Goal: Transaction & Acquisition: Purchase product/service

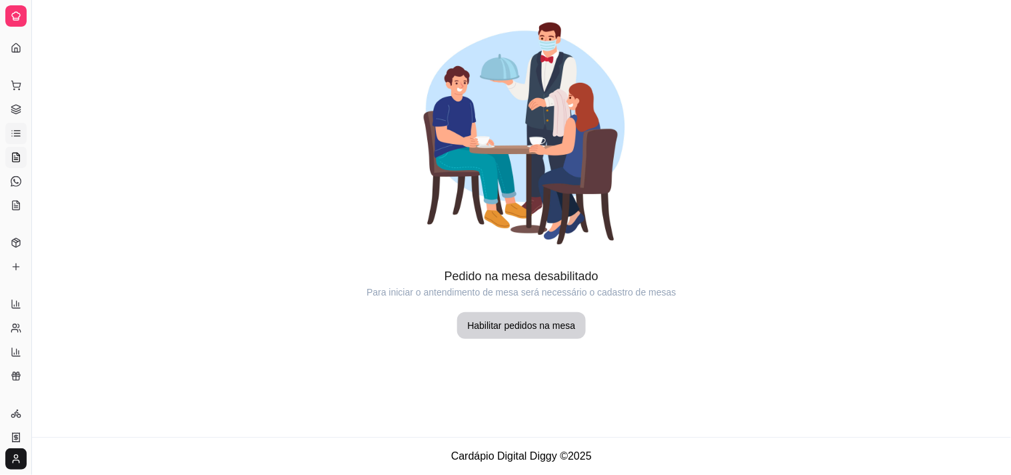
click at [8, 133] on link "Lista de Pedidos" at bounding box center [15, 133] width 21 height 21
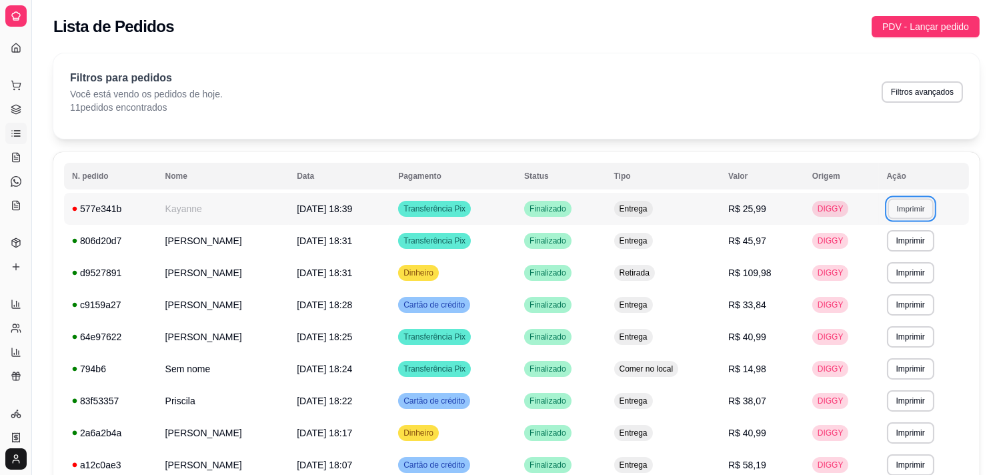
click at [923, 201] on button "Imprimir" at bounding box center [910, 208] width 46 height 21
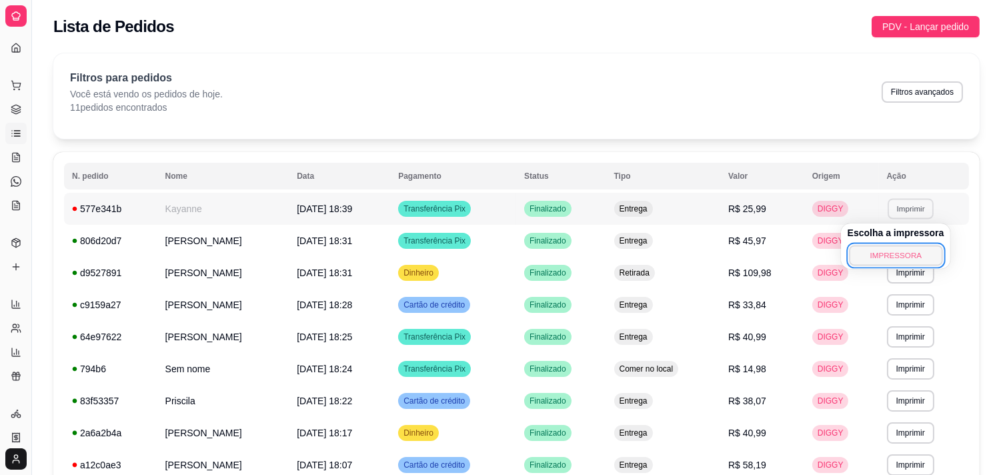
click at [876, 250] on button "IMPRESSORA" at bounding box center [895, 255] width 93 height 21
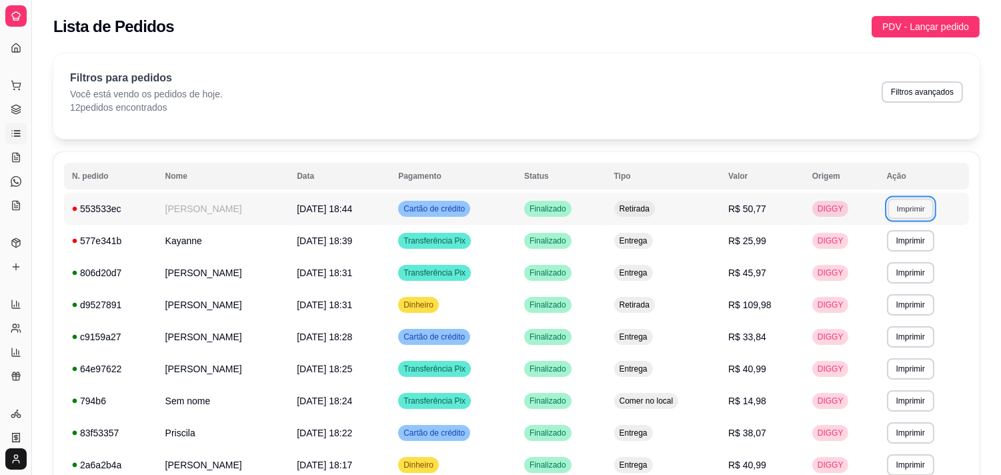
click at [907, 201] on button "Imprimir" at bounding box center [910, 208] width 46 height 21
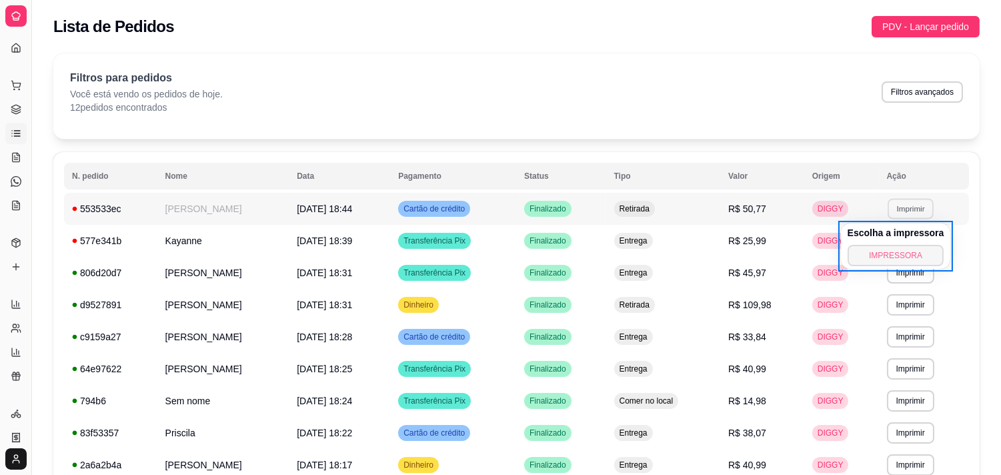
click at [881, 245] on button "IMPRESSORA" at bounding box center [895, 255] width 97 height 21
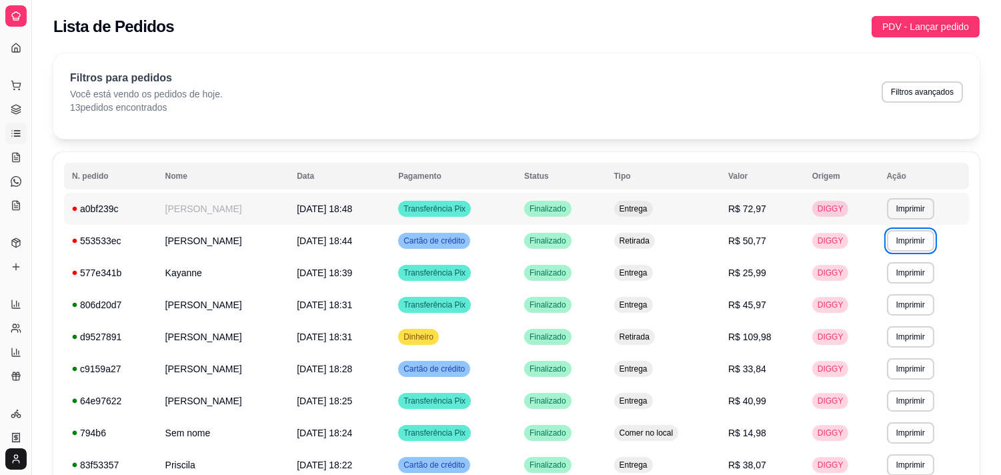
click at [918, 222] on td "**********" at bounding box center [924, 209] width 90 height 32
click at [910, 213] on button "Imprimir" at bounding box center [910, 208] width 46 height 21
click at [874, 251] on button "IMPRESSORA" at bounding box center [895, 255] width 93 height 21
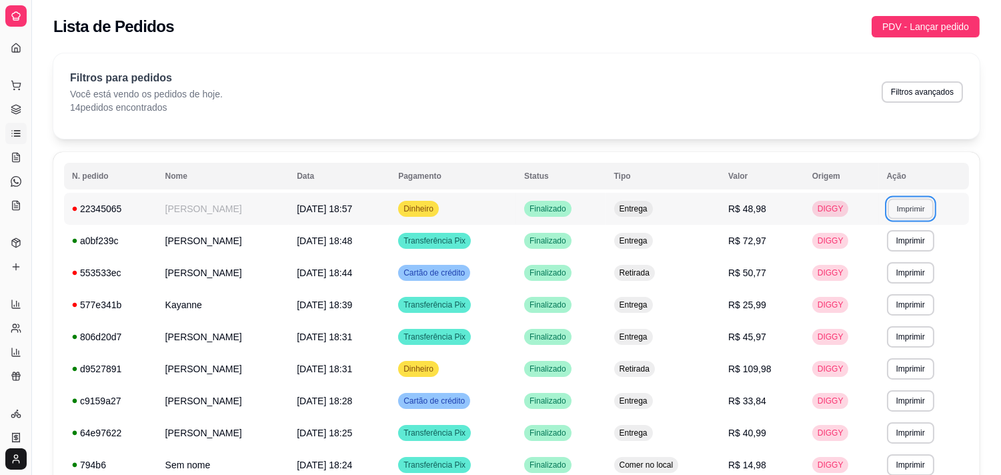
click at [908, 199] on button "Imprimir" at bounding box center [910, 208] width 46 height 21
click at [878, 245] on button "IMPRESSORA" at bounding box center [895, 255] width 93 height 21
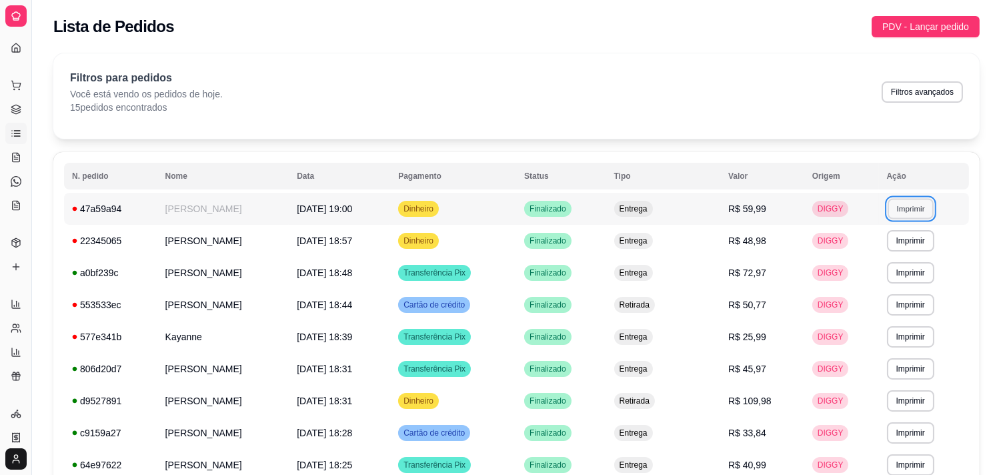
click at [898, 207] on button "Imprimir" at bounding box center [910, 208] width 46 height 21
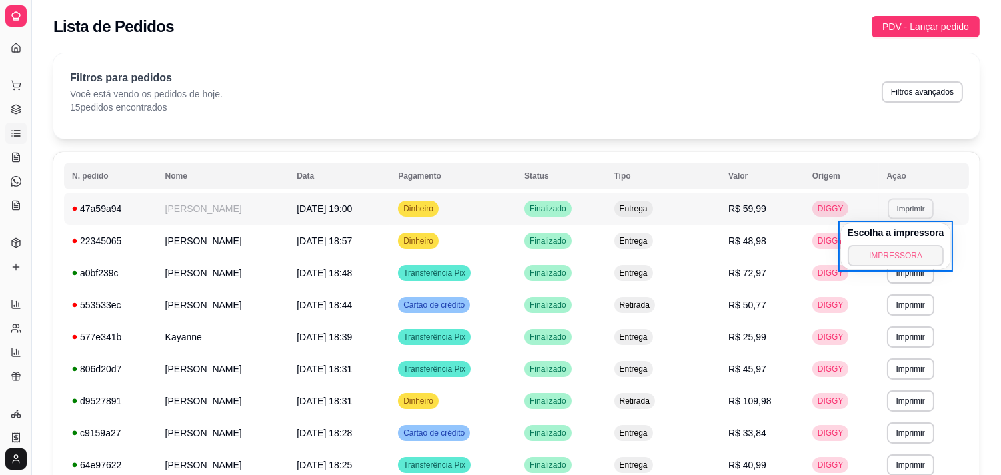
click at [867, 247] on button "IMPRESSORA" at bounding box center [895, 255] width 97 height 21
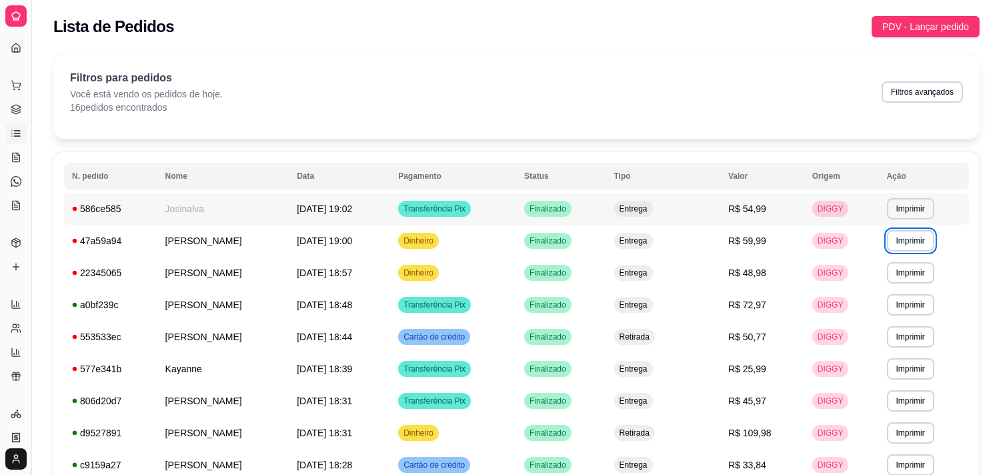
click at [763, 201] on td "R$ 54,99" at bounding box center [762, 209] width 84 height 32
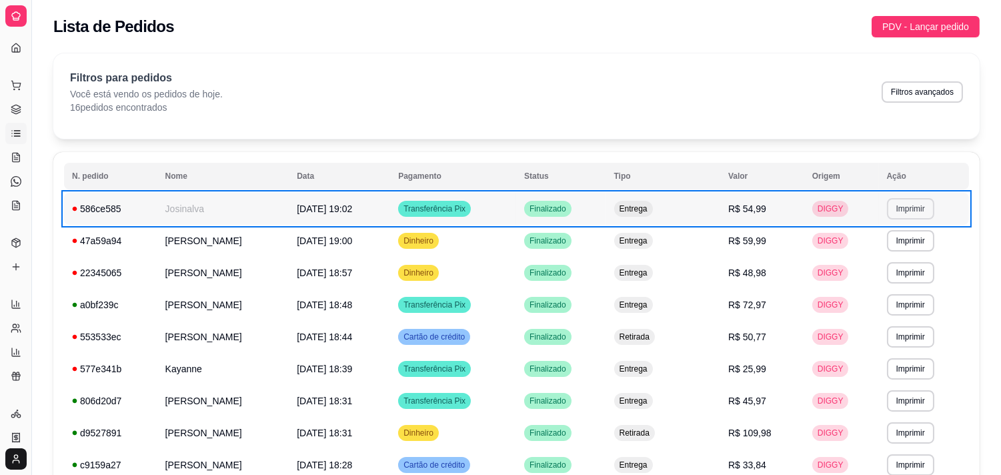
click at [918, 217] on button "Imprimir" at bounding box center [910, 208] width 47 height 21
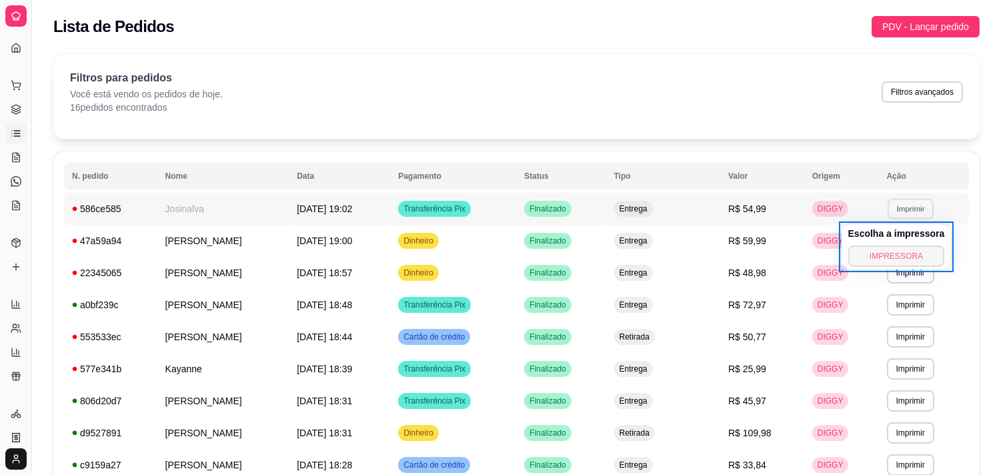
click at [875, 259] on button "IMPRESSORA" at bounding box center [896, 255] width 97 height 21
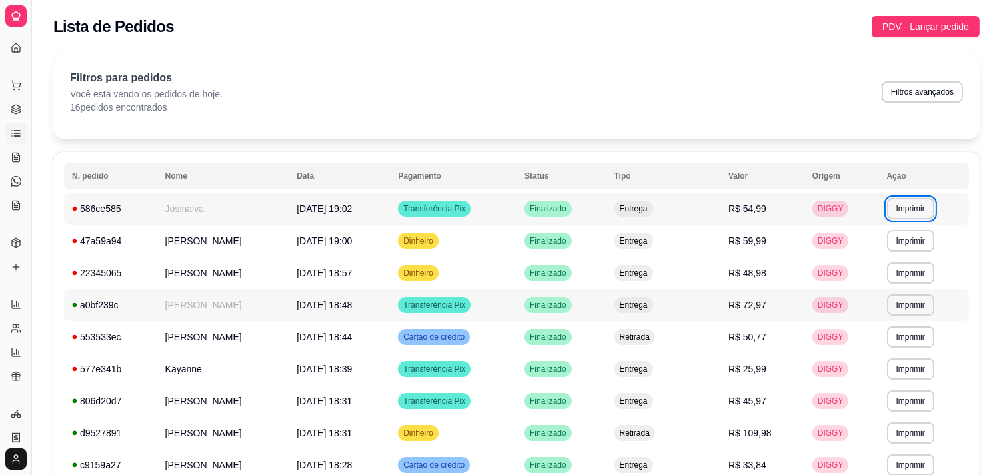
click at [606, 311] on td "Finalizado" at bounding box center [561, 305] width 90 height 32
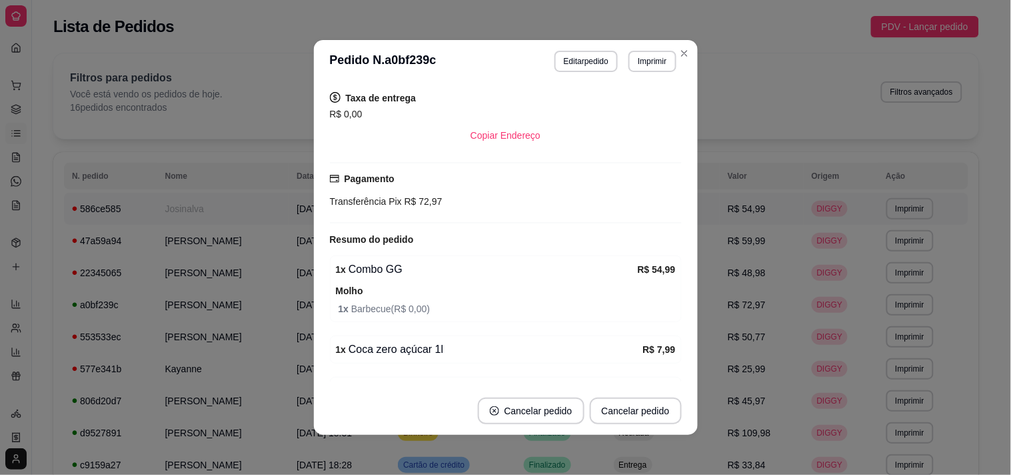
scroll to position [317, 0]
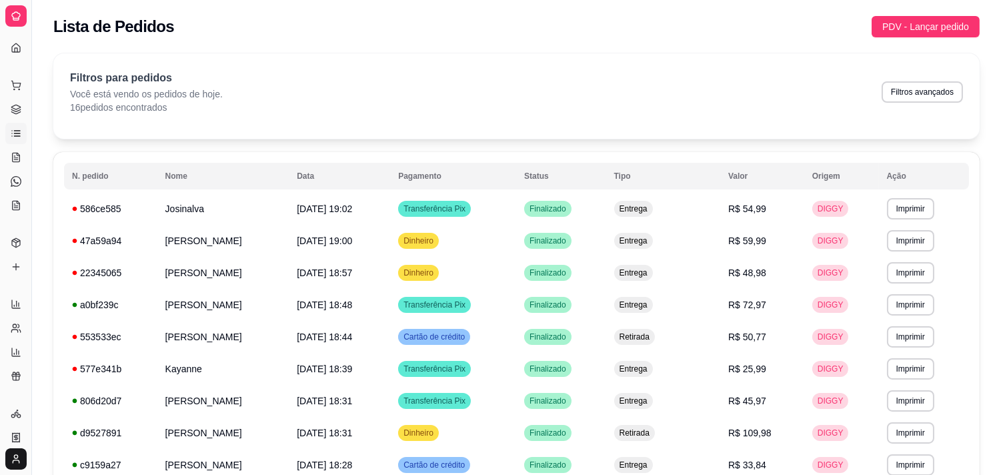
click at [564, 143] on div "**********" at bounding box center [516, 400] width 926 height 694
click at [591, 182] on th "Status" at bounding box center [561, 176] width 90 height 27
click at [14, 89] on circle at bounding box center [14, 89] width 1 height 1
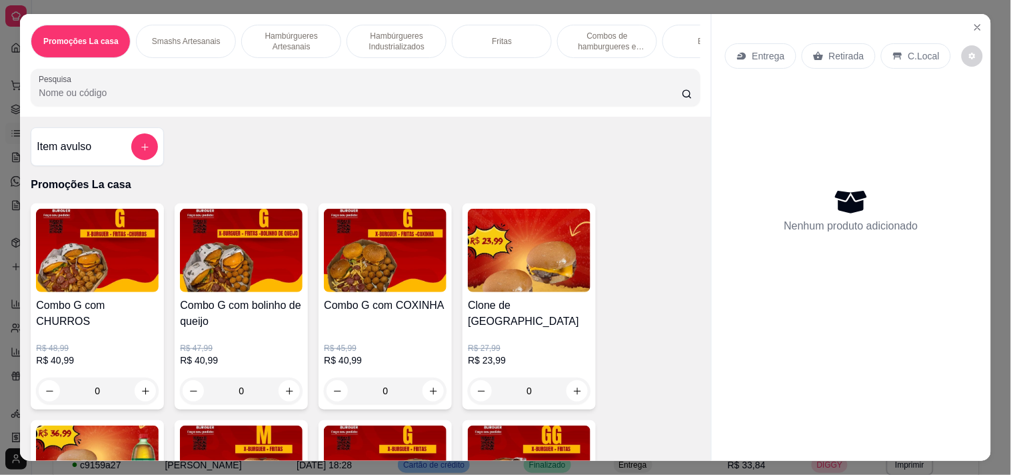
click at [287, 31] on p "Hambúrgueres Artesanais" at bounding box center [291, 41] width 77 height 21
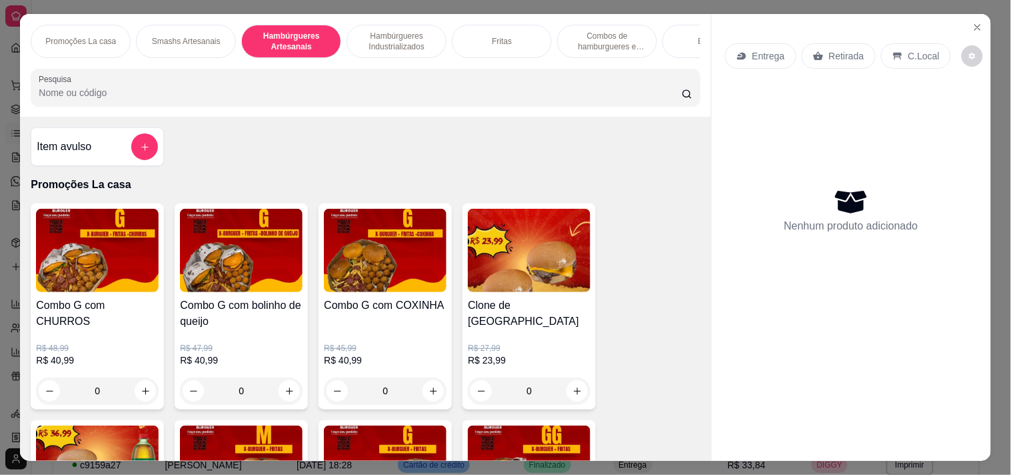
scroll to position [34, 0]
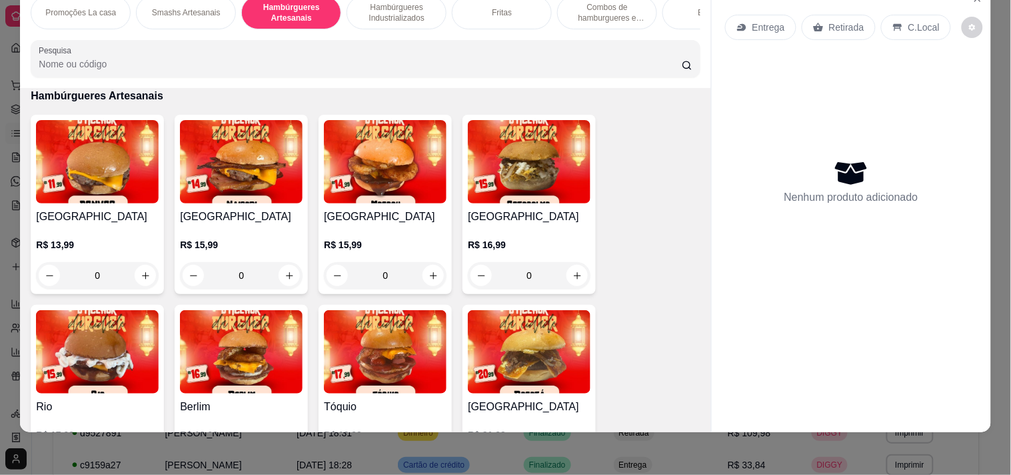
click at [115, 178] on img at bounding box center [97, 161] width 123 height 83
click at [267, 196] on img at bounding box center [241, 161] width 123 height 83
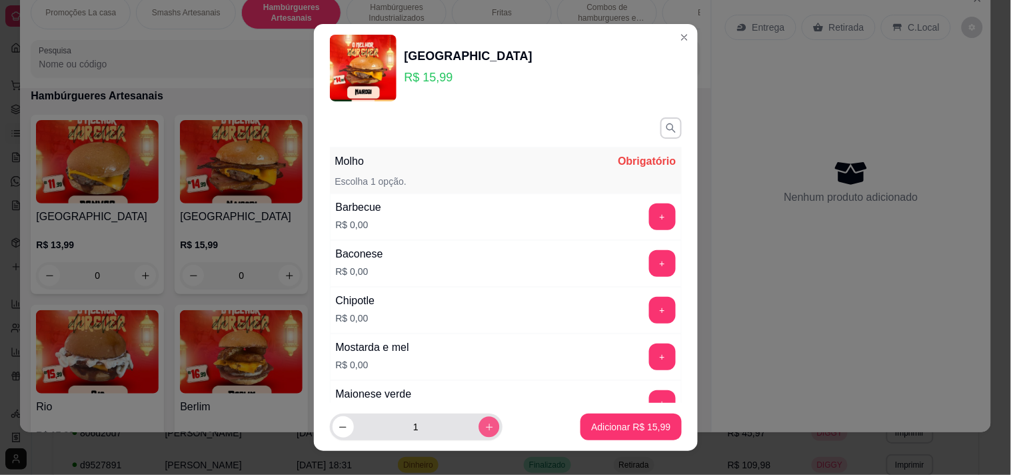
click at [484, 423] on icon "increase-product-quantity" at bounding box center [489, 427] width 10 height 10
type input "2"
click at [649, 215] on button "+" at bounding box center [662, 216] width 27 height 27
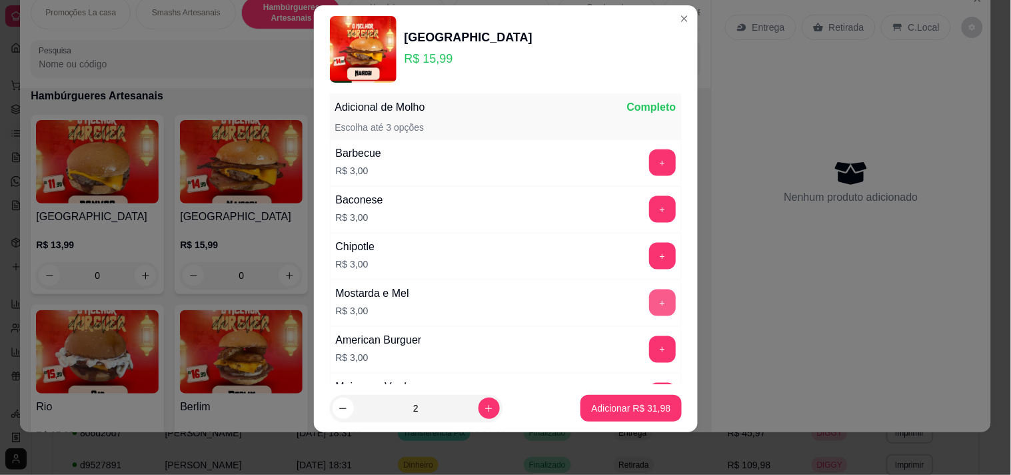
scroll to position [409, 0]
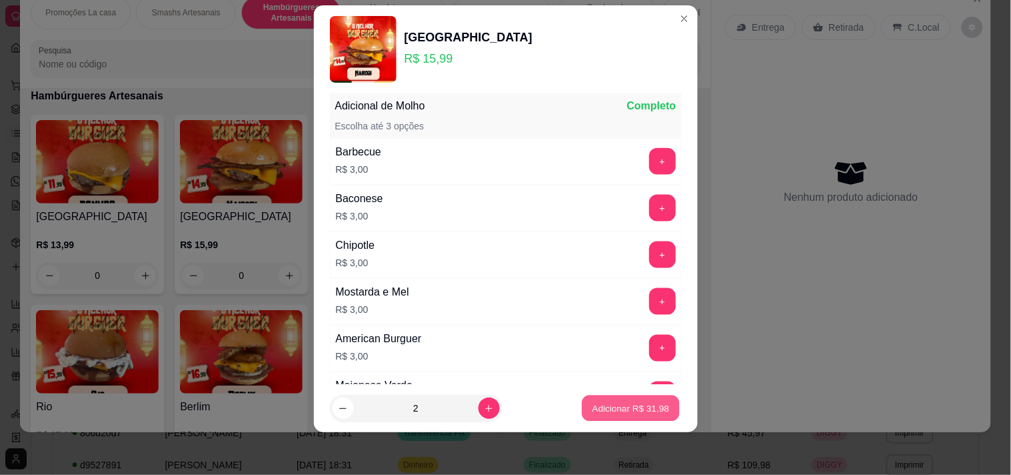
click at [617, 402] on p "Adicionar R$ 31,98" at bounding box center [631, 408] width 77 height 13
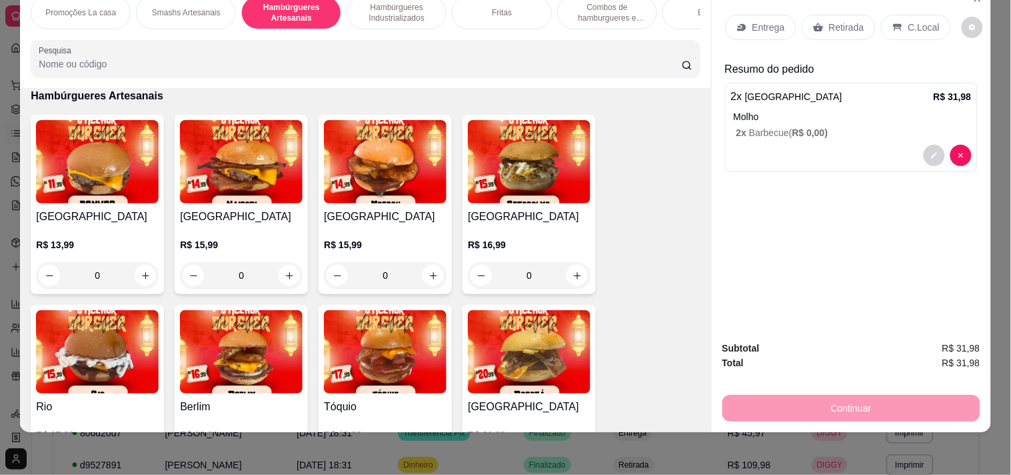
click at [829, 21] on p "Retirada" at bounding box center [846, 27] width 35 height 13
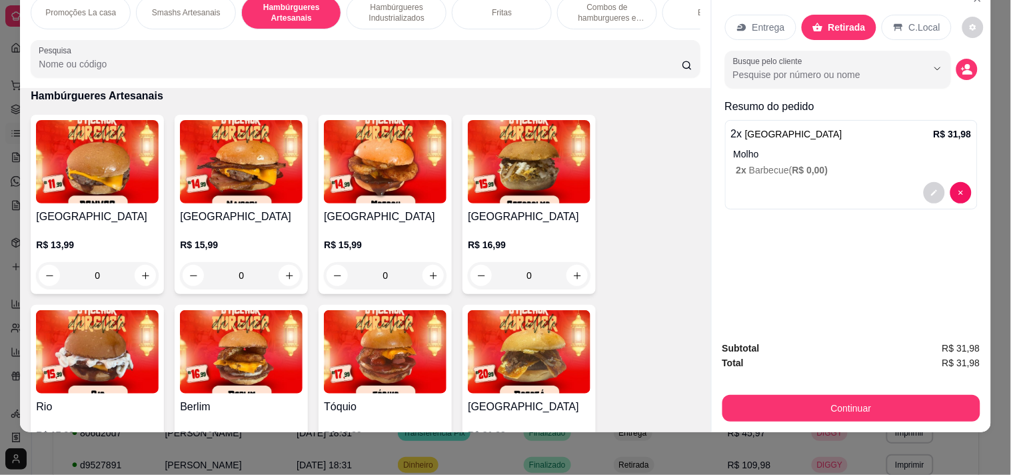
click at [921, 21] on p "C.Local" at bounding box center [924, 27] width 31 height 13
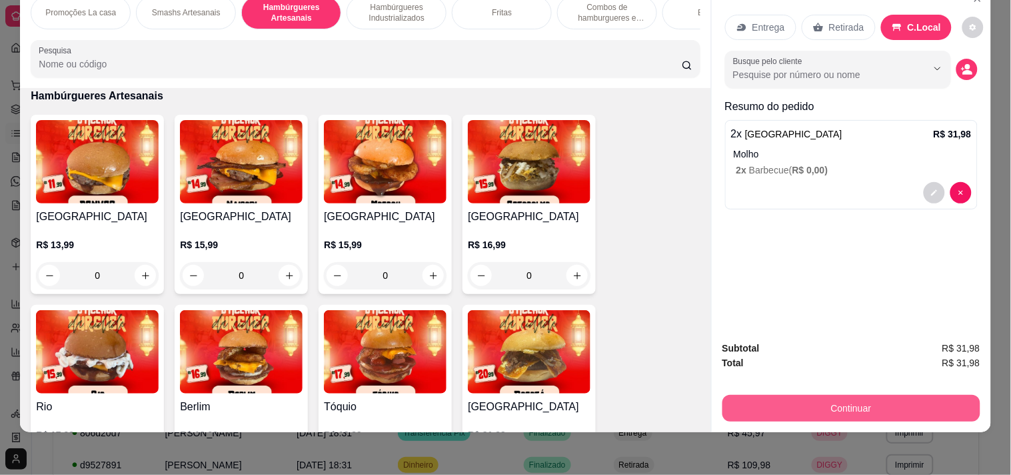
click at [775, 397] on button "Continuar" at bounding box center [852, 408] width 258 height 27
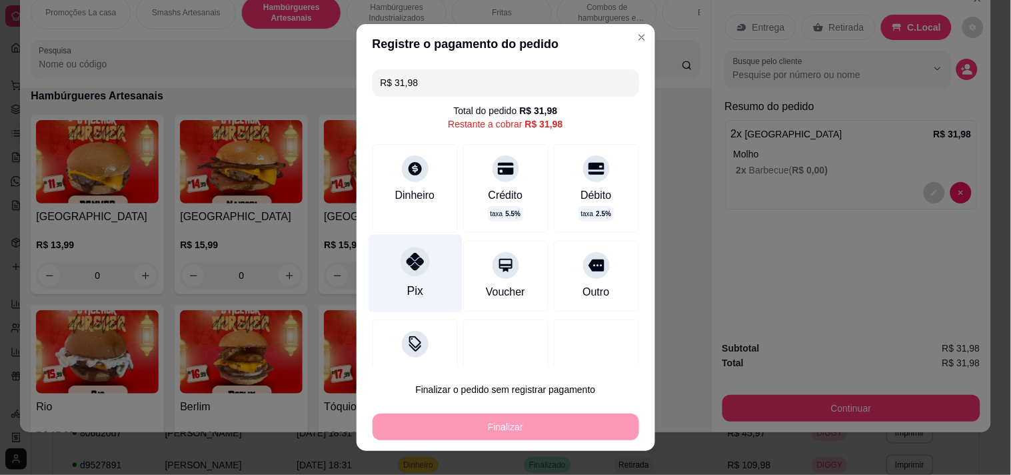
click at [419, 281] on div "Pix" at bounding box center [415, 273] width 94 height 78
type input "R$ 0,00"
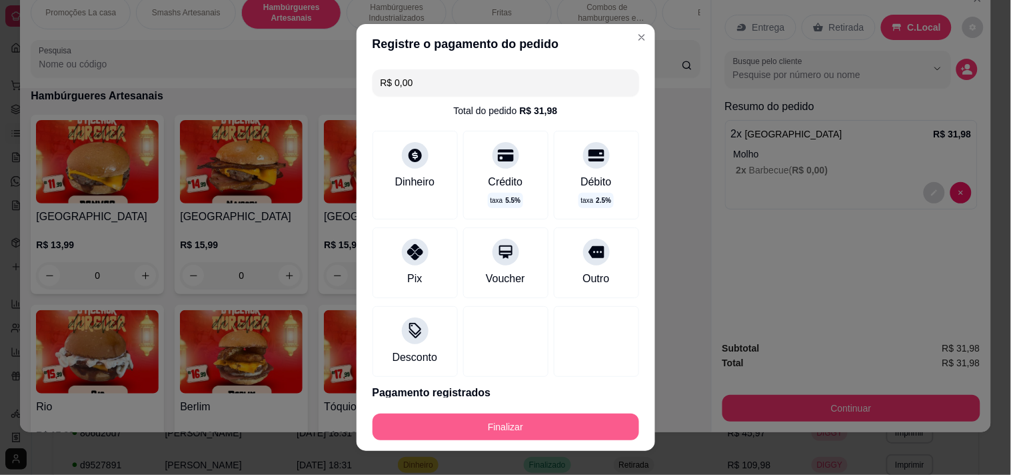
click at [517, 434] on button "Finalizar" at bounding box center [506, 426] width 267 height 27
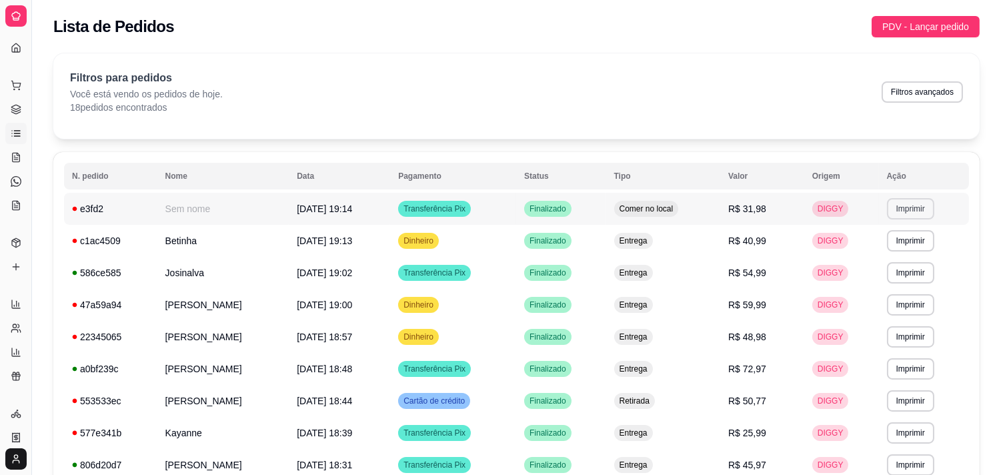
click at [899, 212] on button "Imprimir" at bounding box center [910, 208] width 47 height 21
click at [865, 257] on button "IMPRESSORA" at bounding box center [895, 255] width 93 height 21
click at [255, 29] on div "Lista de Pedidos PDV - Lançar pedido" at bounding box center [516, 26] width 926 height 21
click at [11, 299] on icon at bounding box center [16, 304] width 11 height 11
select select "ALL"
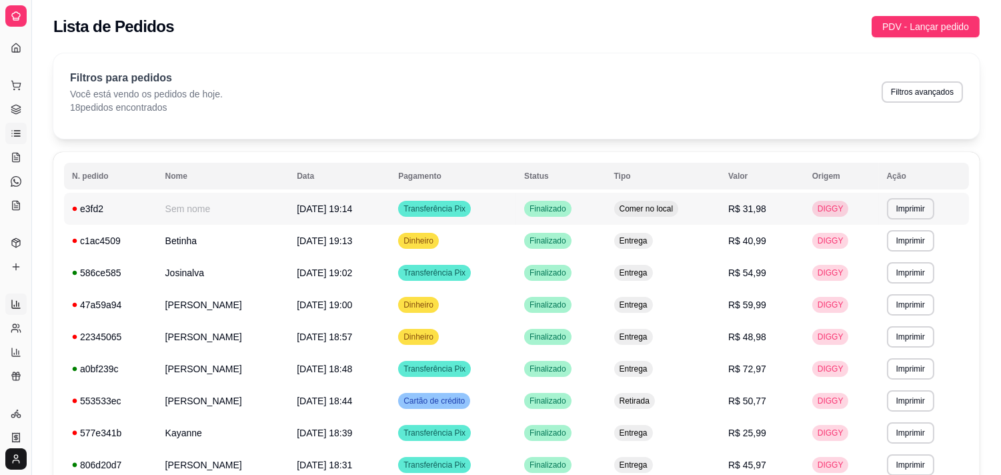
select select "ALL"
select select "0"
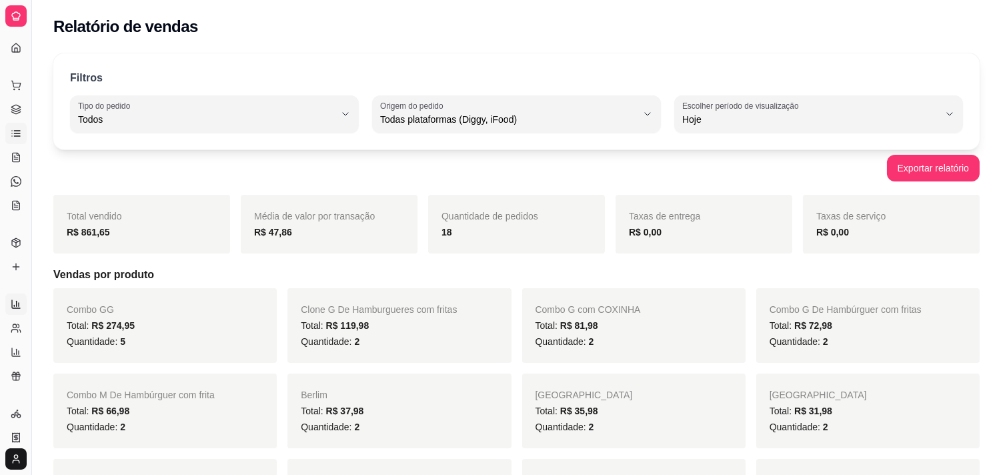
click at [12, 136] on icon at bounding box center [12, 136] width 0 height 0
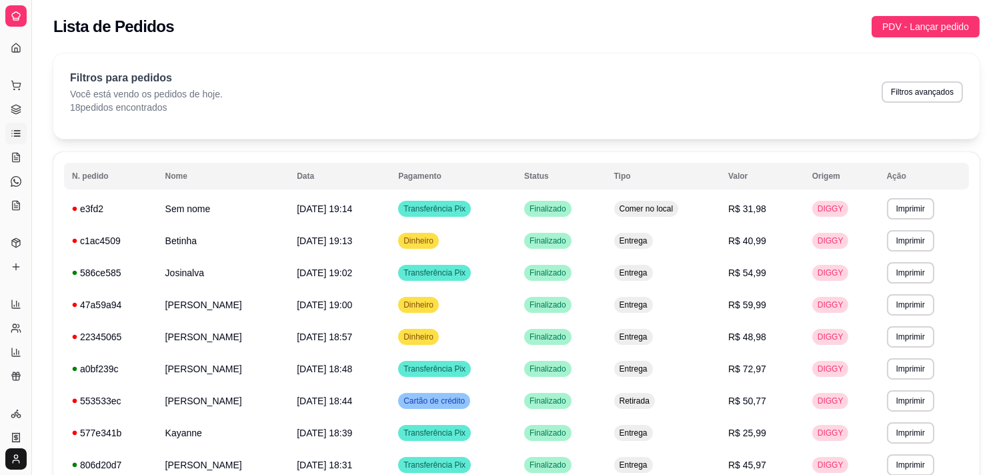
click at [257, 116] on div "Filtros para pedidos Você está vendo os pedidos de hoje. 18 pedidos encontrados…" at bounding box center [516, 95] width 926 height 85
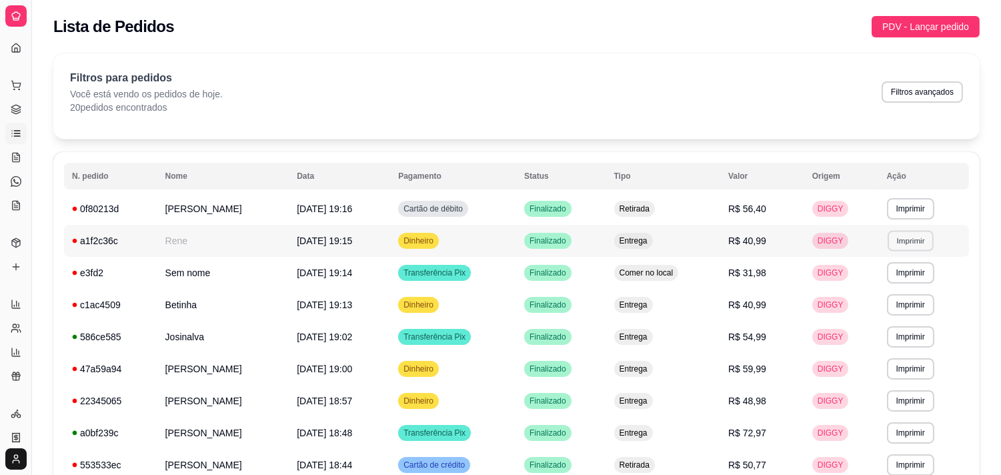
click at [912, 237] on button "Imprimir" at bounding box center [910, 240] width 46 height 21
click at [867, 290] on button "IMPRESSORA" at bounding box center [895, 287] width 93 height 21
click at [916, 198] on button "Imprimir" at bounding box center [910, 208] width 46 height 21
click at [904, 217] on button "Imprimir" at bounding box center [910, 208] width 46 height 21
click at [885, 256] on button "IMPRESSORA" at bounding box center [895, 255] width 93 height 21
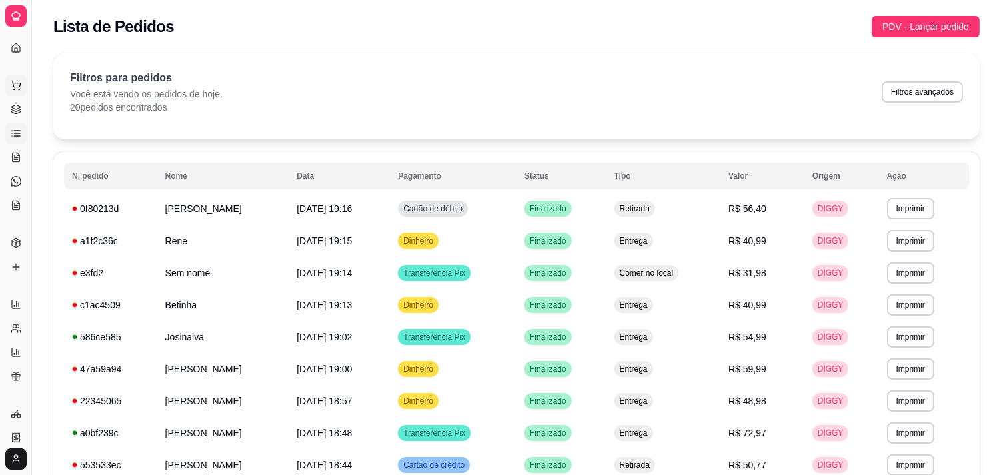
click at [12, 77] on button "Pedidos balcão (PDV)" at bounding box center [15, 85] width 21 height 21
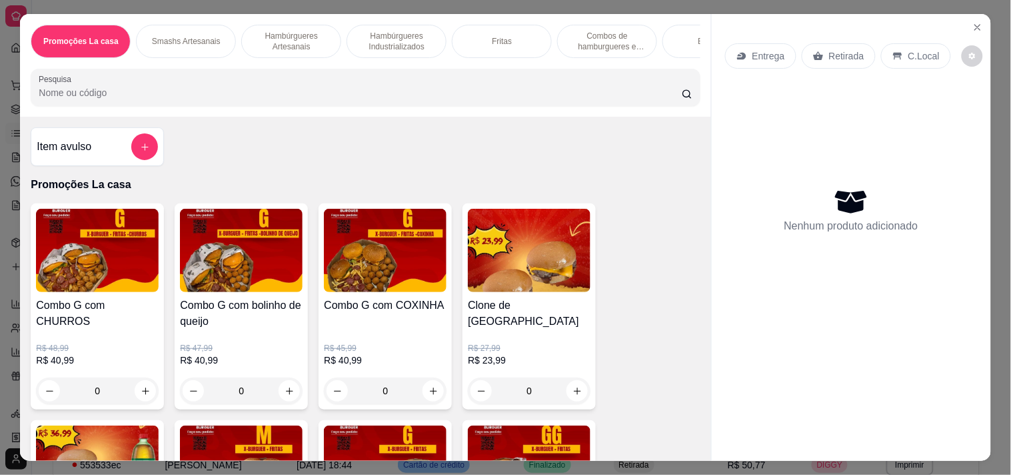
click at [302, 41] on p "Hambúrgueres Artesanais" at bounding box center [291, 41] width 77 height 21
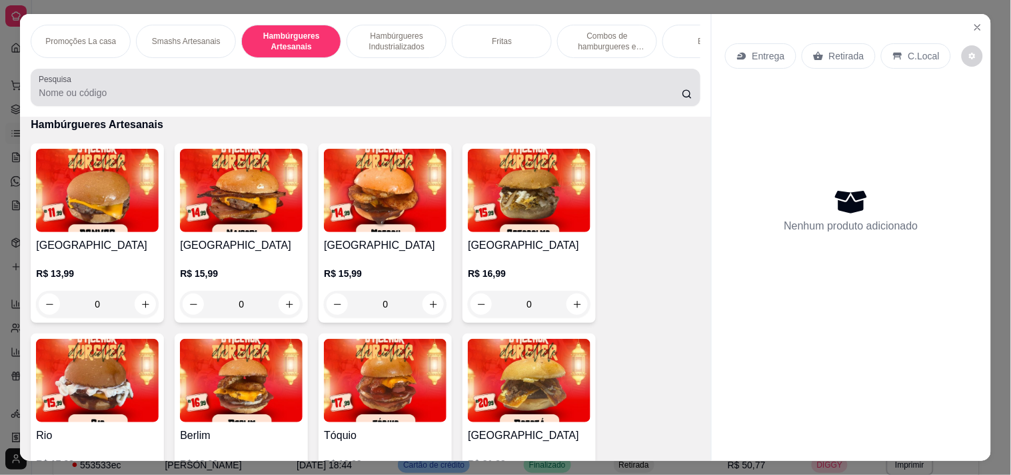
scroll to position [34, 0]
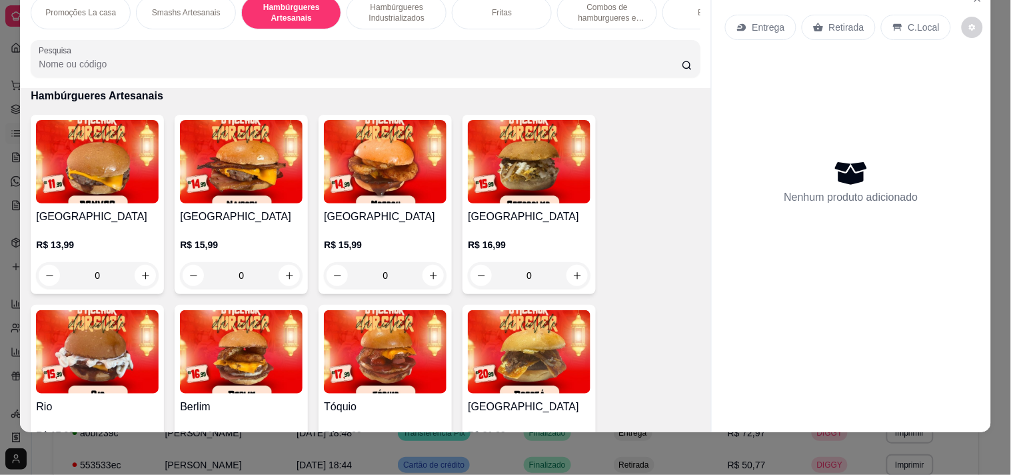
click at [689, 325] on div "Item avulso Promoções La casa Combo G com CHURROS R$ 48,99 R$ 40,99 0 Combo G c…" at bounding box center [365, 259] width 691 height 343
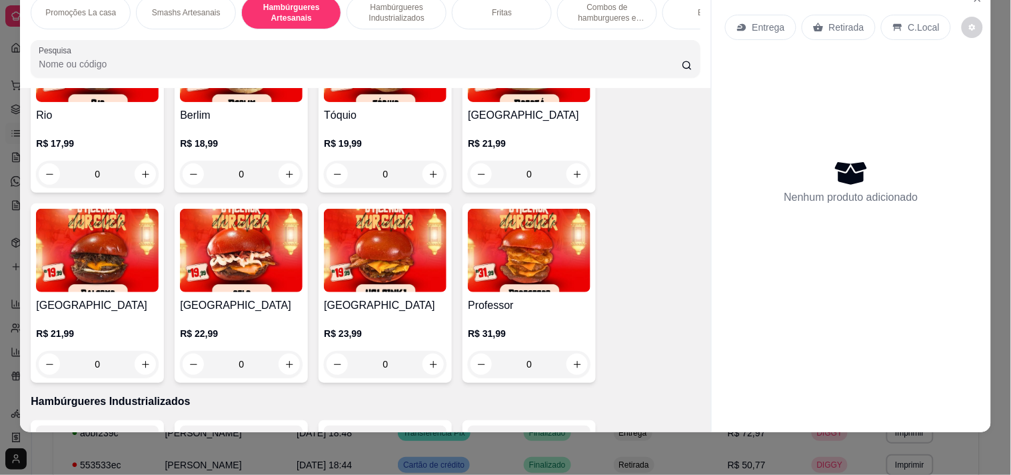
click at [374, 292] on div "Helsinki R$ 23,99 0" at bounding box center [385, 292] width 133 height 179
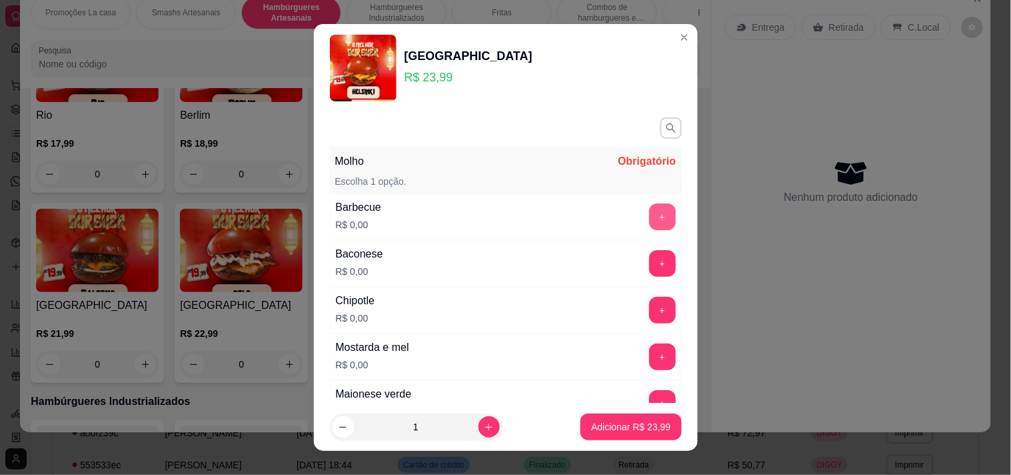
click at [649, 220] on button "+" at bounding box center [662, 216] width 27 height 27
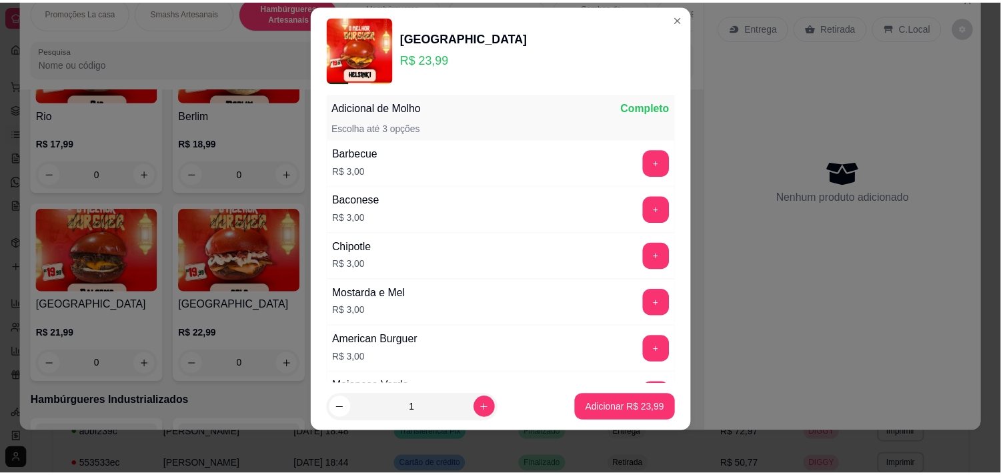
scroll to position [409, 0]
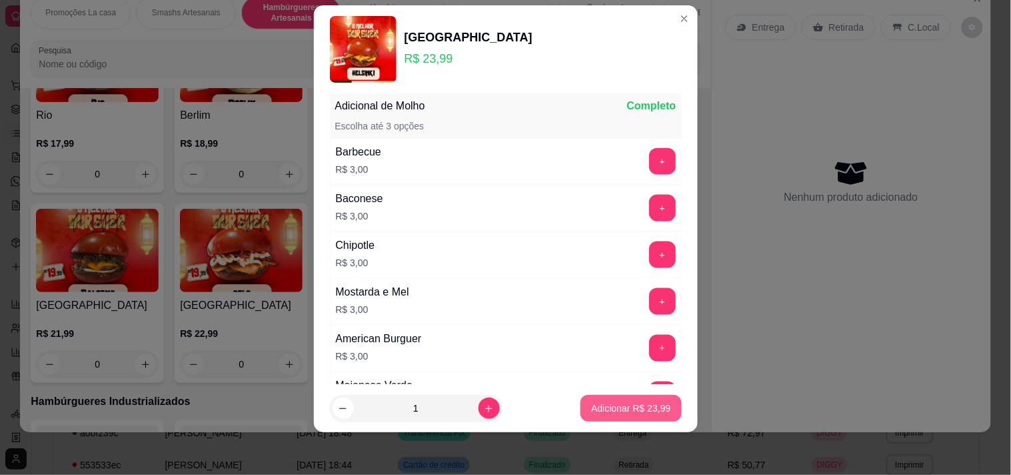
click at [605, 395] on button "Adicionar R$ 23,99" at bounding box center [631, 408] width 101 height 27
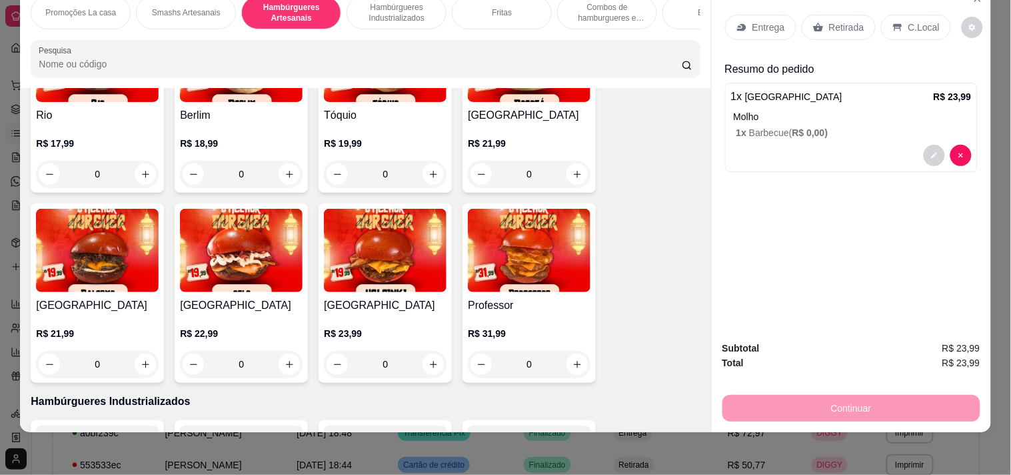
click at [909, 21] on p "C.Local" at bounding box center [924, 27] width 31 height 13
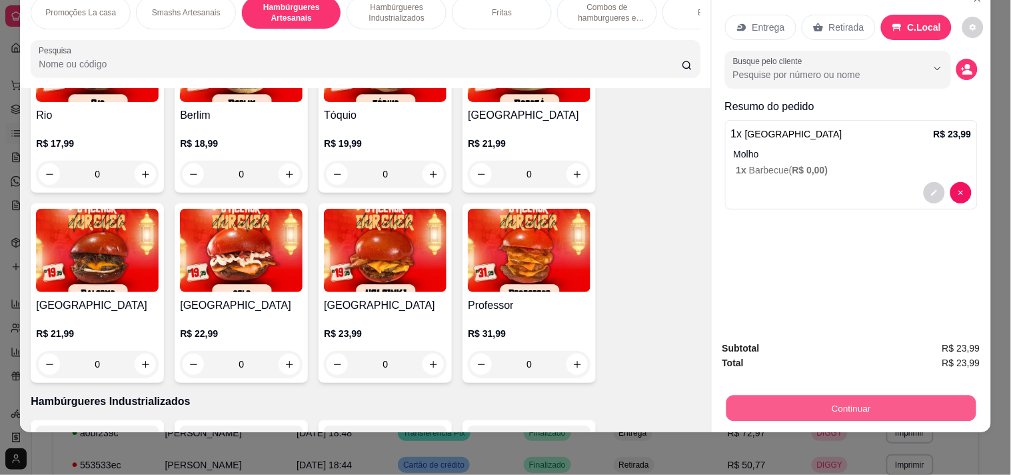
click at [761, 400] on button "Continuar" at bounding box center [851, 408] width 250 height 26
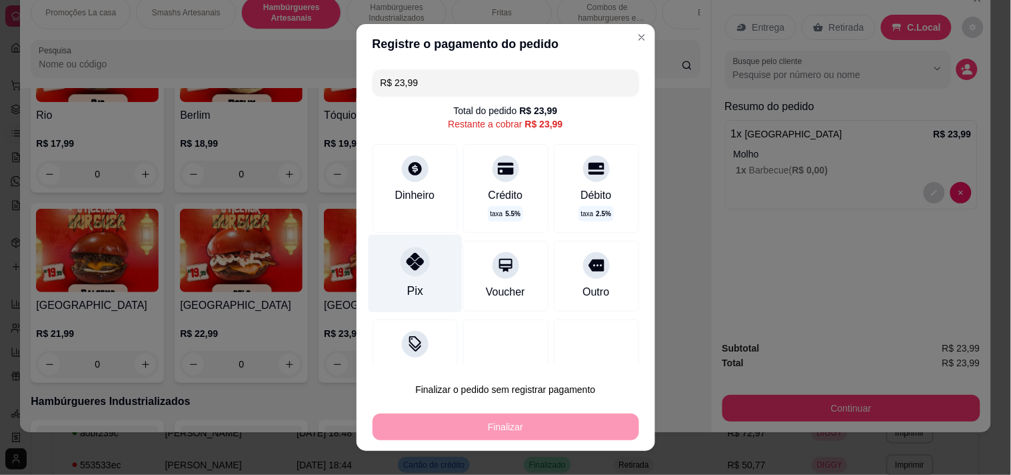
click at [421, 288] on div "Pix" at bounding box center [415, 273] width 94 height 78
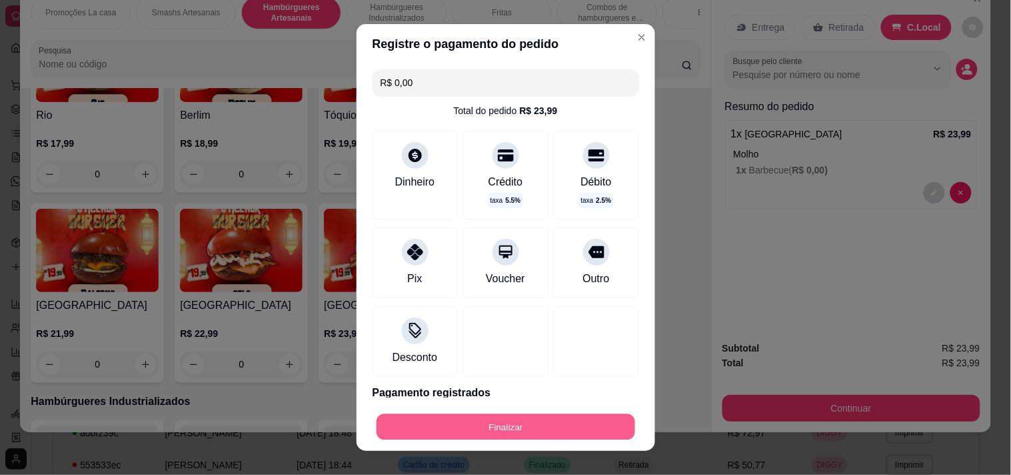
click at [567, 420] on button "Finalizar" at bounding box center [506, 427] width 259 height 26
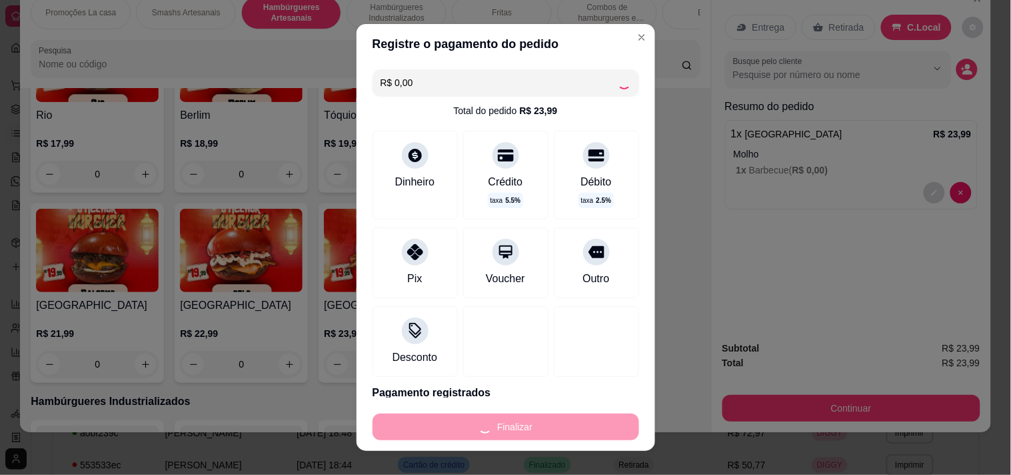
type input "-R$ 23,99"
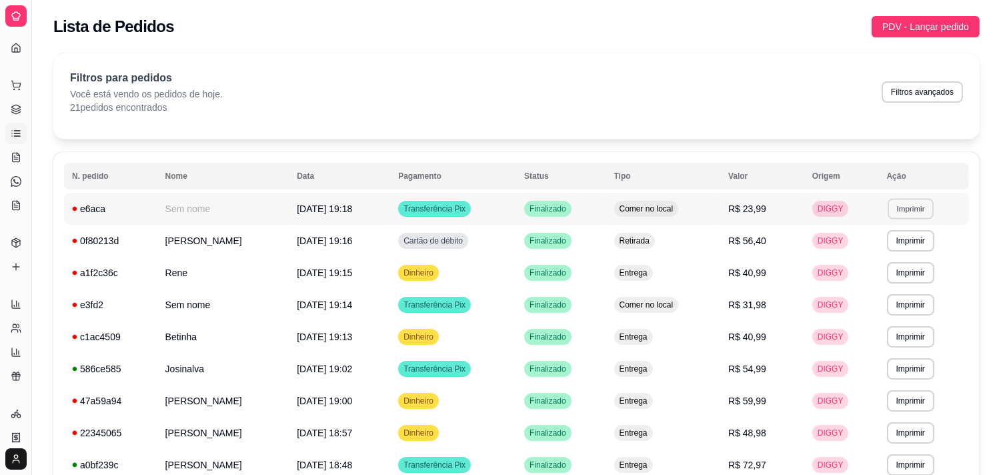
click at [896, 204] on button "Imprimir" at bounding box center [910, 208] width 46 height 21
click at [875, 249] on button "IMPRESSORA" at bounding box center [895, 255] width 97 height 21
click at [766, 331] on span "R$ 40,99" at bounding box center [747, 336] width 38 height 11
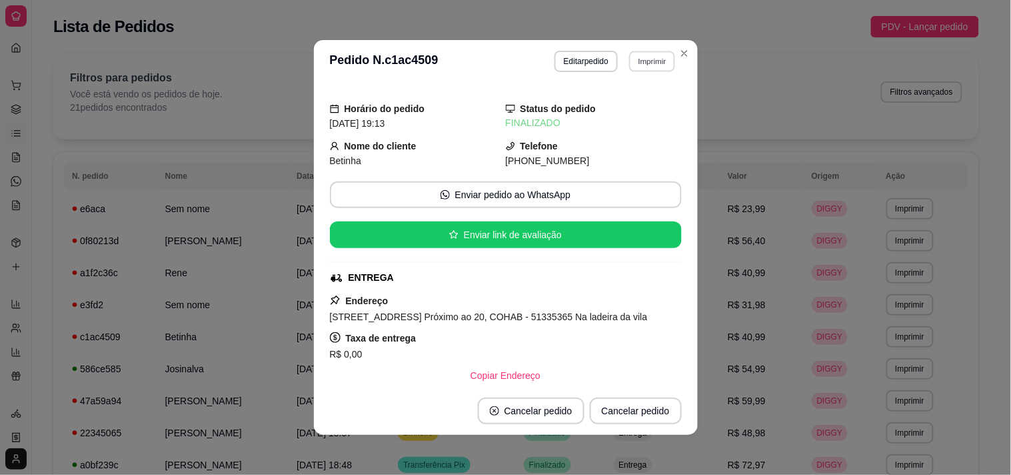
click at [656, 60] on button "Imprimir" at bounding box center [652, 61] width 46 height 21
click at [650, 104] on button "IMPRESSORA" at bounding box center [623, 108] width 97 height 21
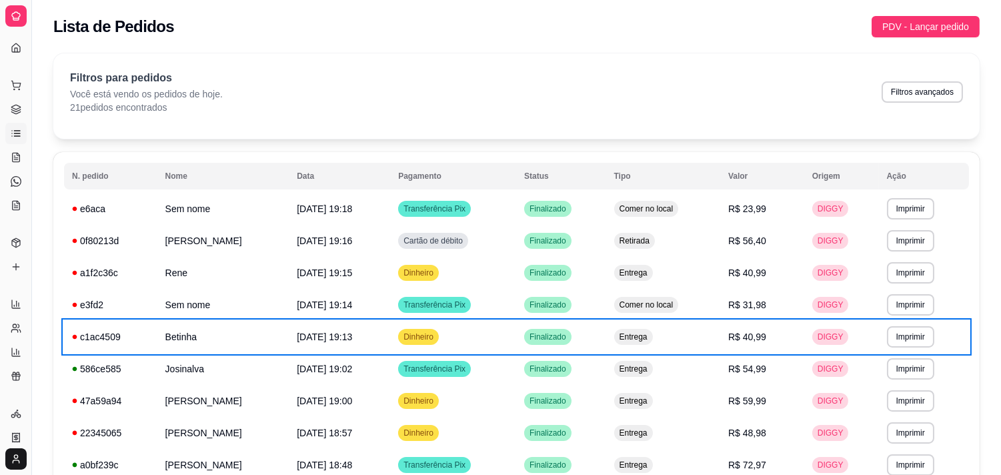
click at [609, 109] on div "Filtros para pedidos Você está vendo os pedidos de hoje. 21 pedidos encontrados…" at bounding box center [516, 92] width 893 height 44
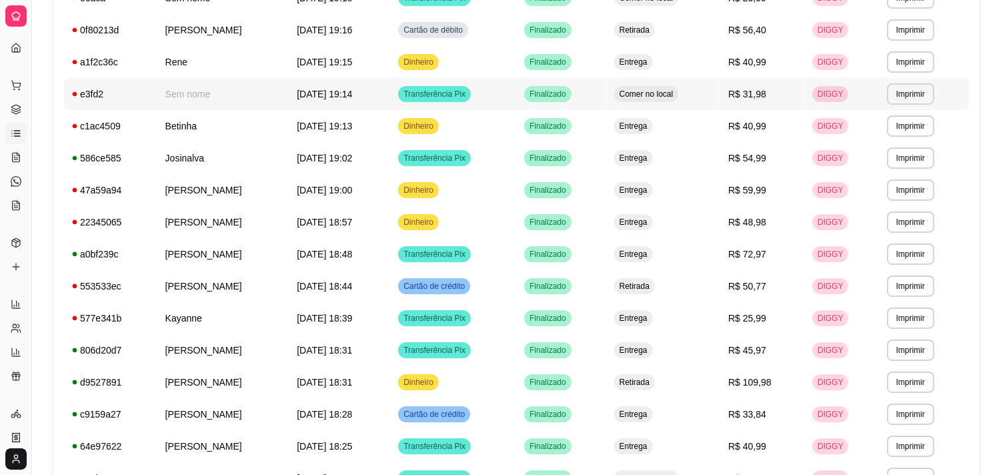
scroll to position [237, 0]
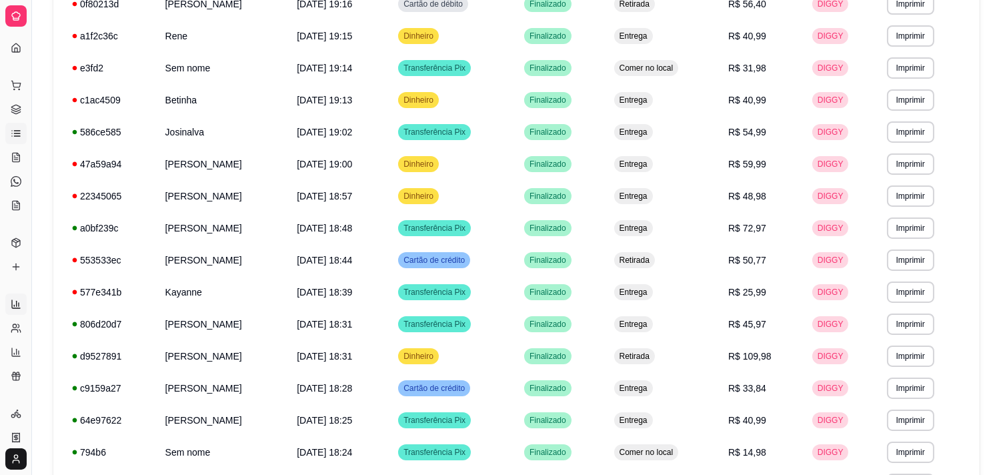
click at [15, 303] on icon at bounding box center [16, 304] width 11 height 11
select select "ALL"
select select "0"
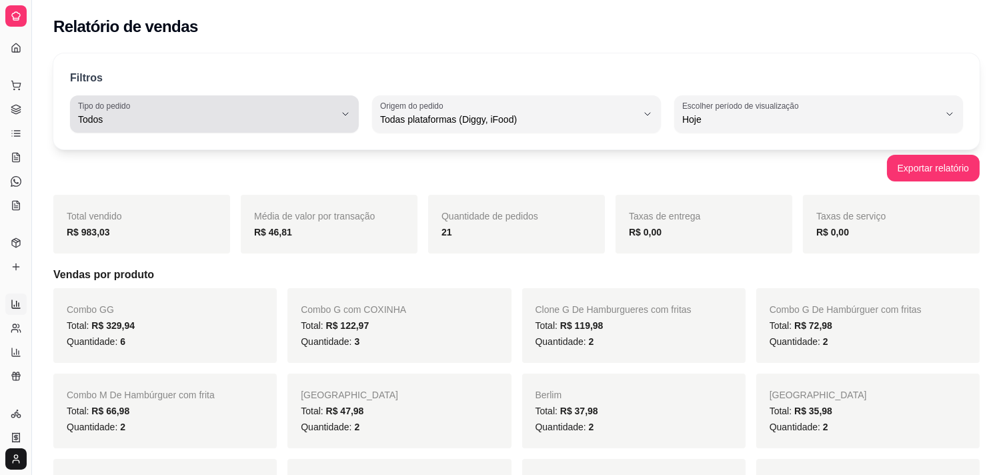
click at [279, 123] on span "Todos" at bounding box center [206, 119] width 257 height 13
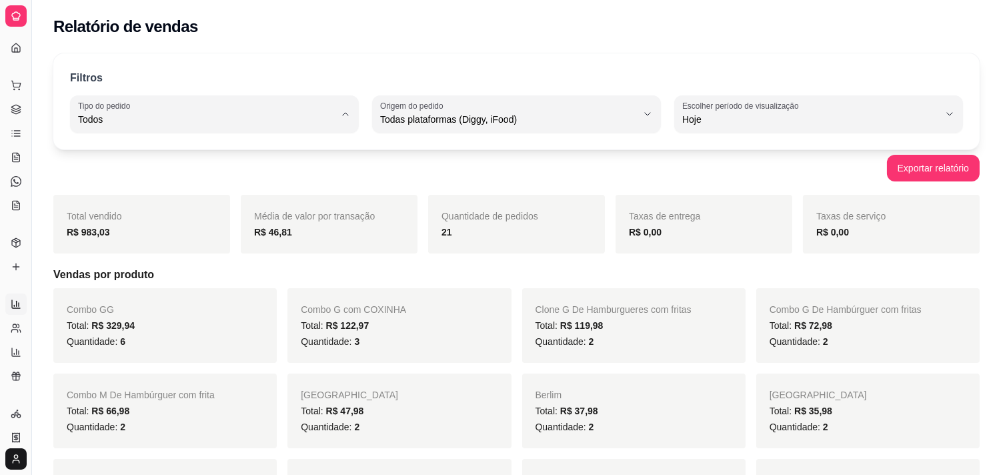
click at [243, 175] on span "Entrega" at bounding box center [208, 173] width 244 height 13
type input "DELIVERY"
select select "DELIVERY"
click at [7, 129] on link "Lista de Pedidos" at bounding box center [15, 133] width 21 height 21
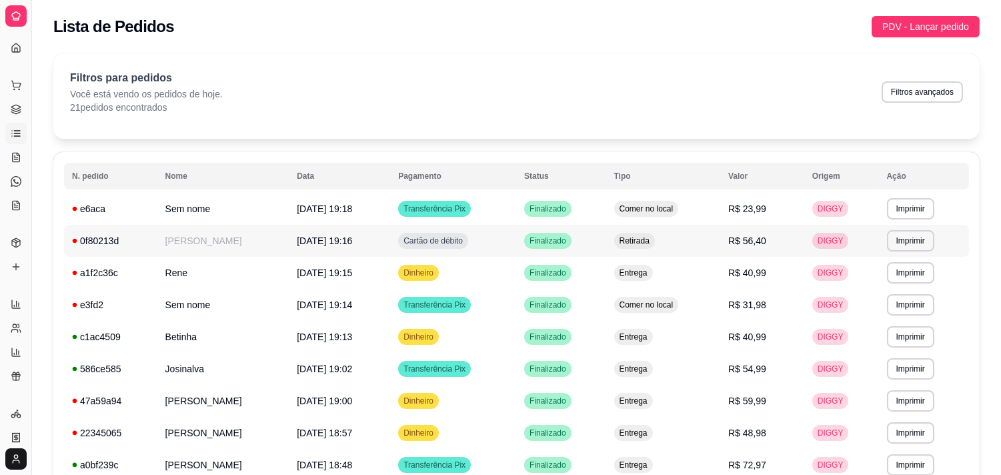
click at [289, 244] on td "[PERSON_NAME]" at bounding box center [223, 241] width 132 height 32
click at [715, 280] on td "Entrega" at bounding box center [663, 273] width 114 height 32
click at [720, 331] on td "Entrega" at bounding box center [663, 337] width 114 height 32
click at [650, 395] on span "Entrega" at bounding box center [633, 400] width 33 height 11
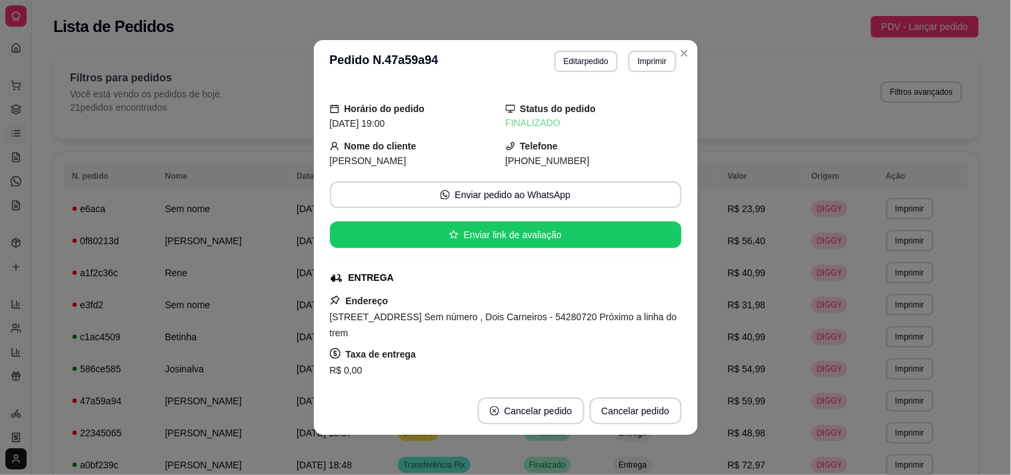
click at [672, 395] on footer "Cancelar pedido Cancelar pedido" at bounding box center [506, 411] width 384 height 48
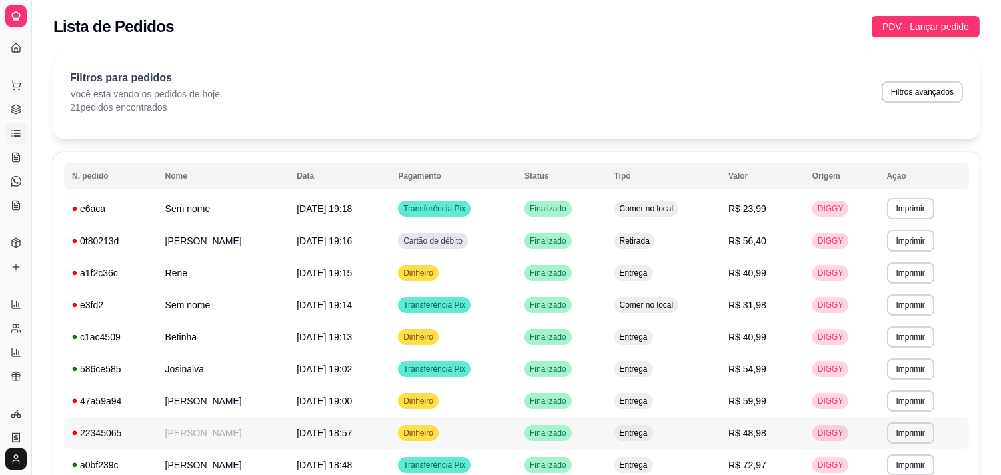
click at [653, 425] on div "Entrega" at bounding box center [633, 433] width 39 height 16
click at [650, 463] on span "Entrega" at bounding box center [633, 464] width 33 height 11
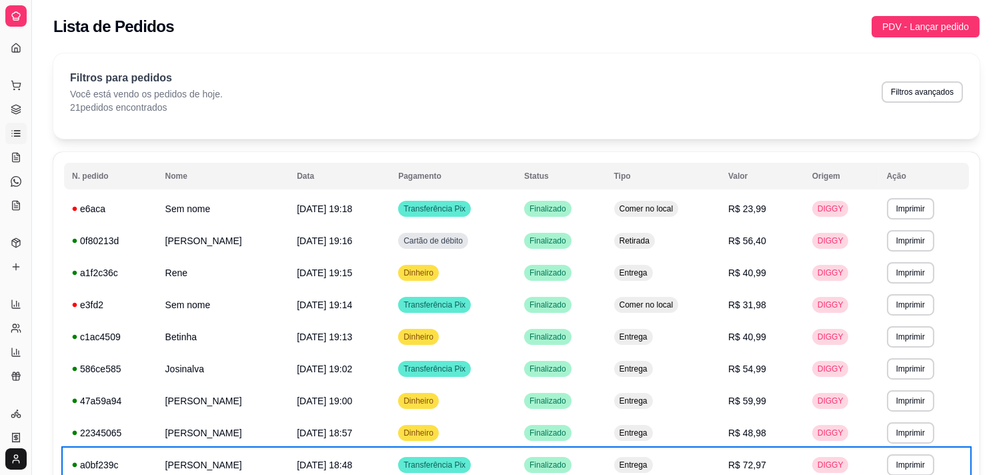
scroll to position [276, 0]
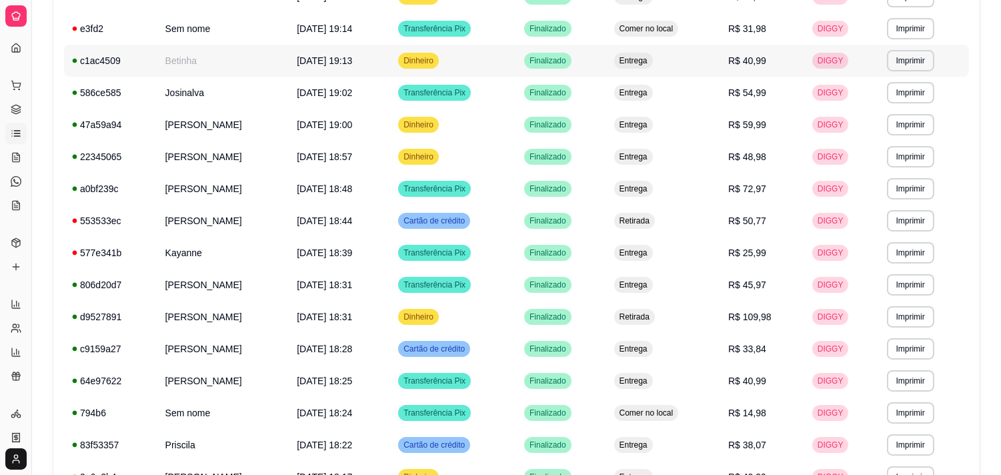
click at [669, 47] on td "Entrega" at bounding box center [663, 61] width 114 height 32
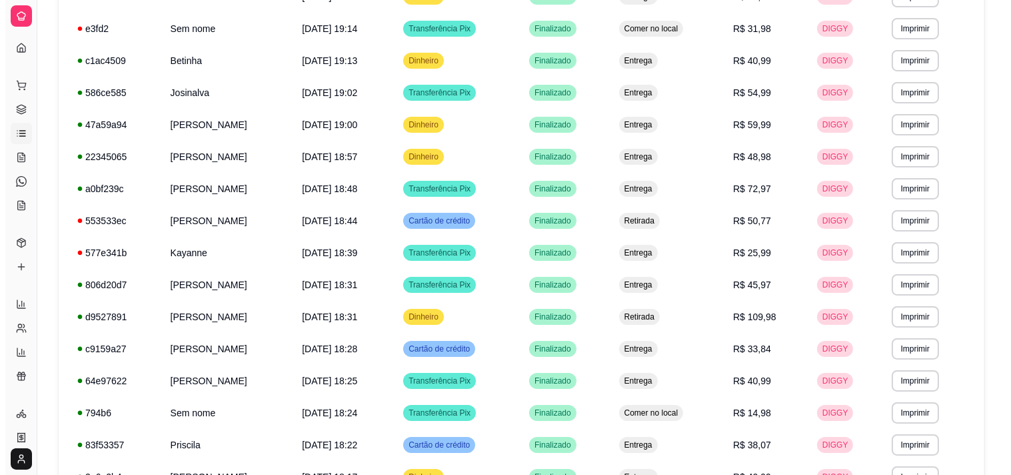
scroll to position [0, 0]
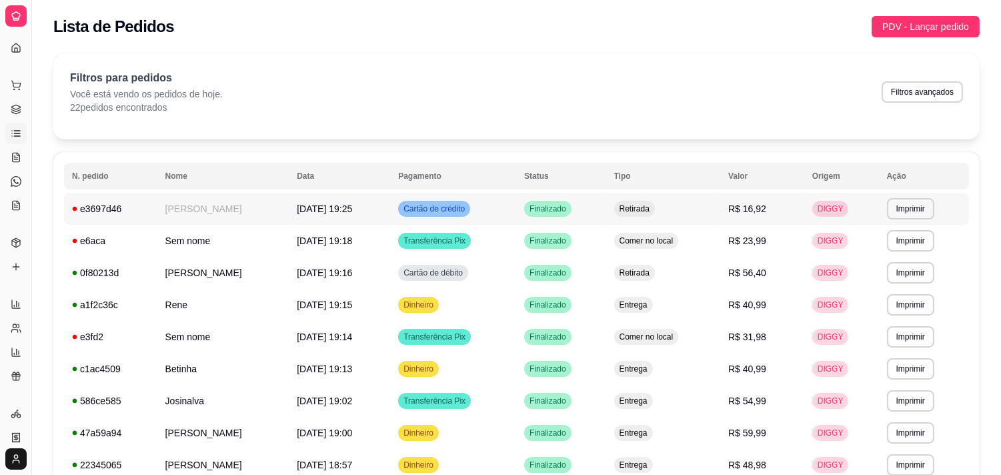
click at [467, 207] on span "Cartão de crédito" at bounding box center [434, 208] width 67 height 11
click at [9, 91] on button "Pedidos balcão (PDV)" at bounding box center [15, 85] width 21 height 21
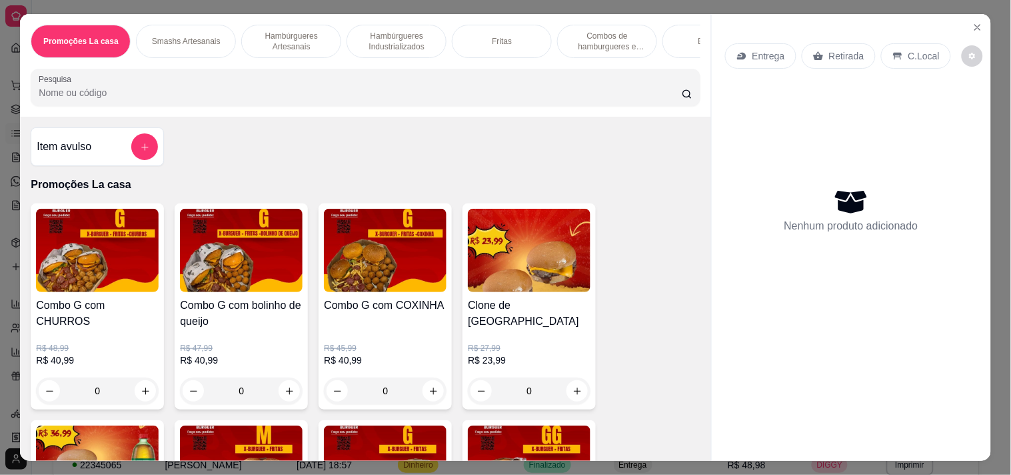
click at [282, 31] on p "Hambúrgueres Artesanais" at bounding box center [291, 41] width 77 height 21
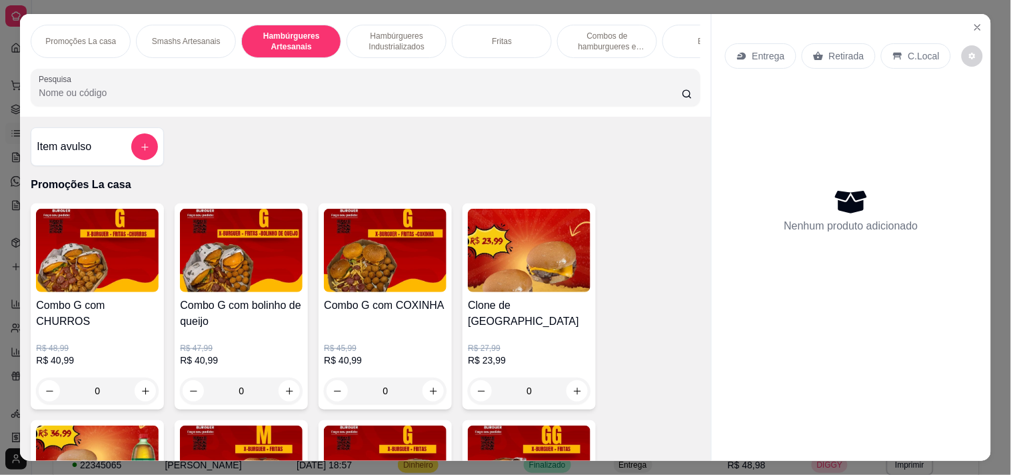
scroll to position [34, 0]
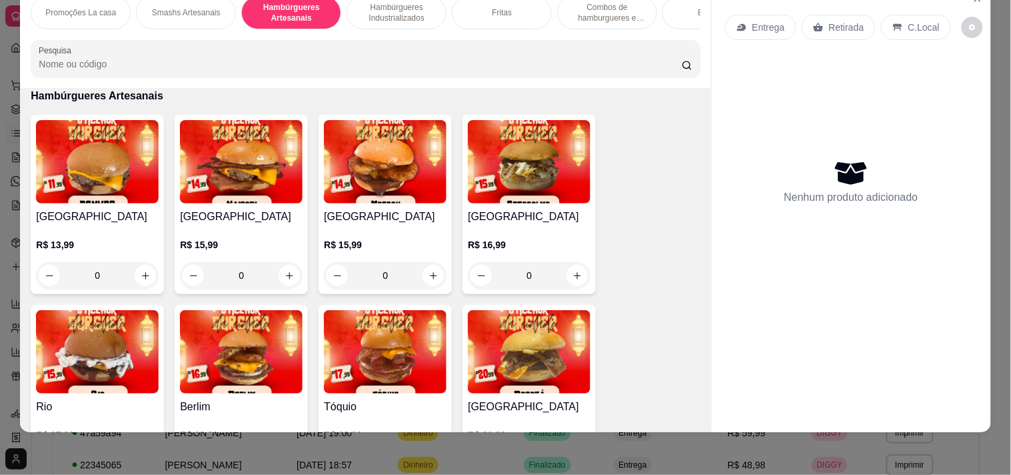
click at [98, 183] on img at bounding box center [97, 161] width 123 height 83
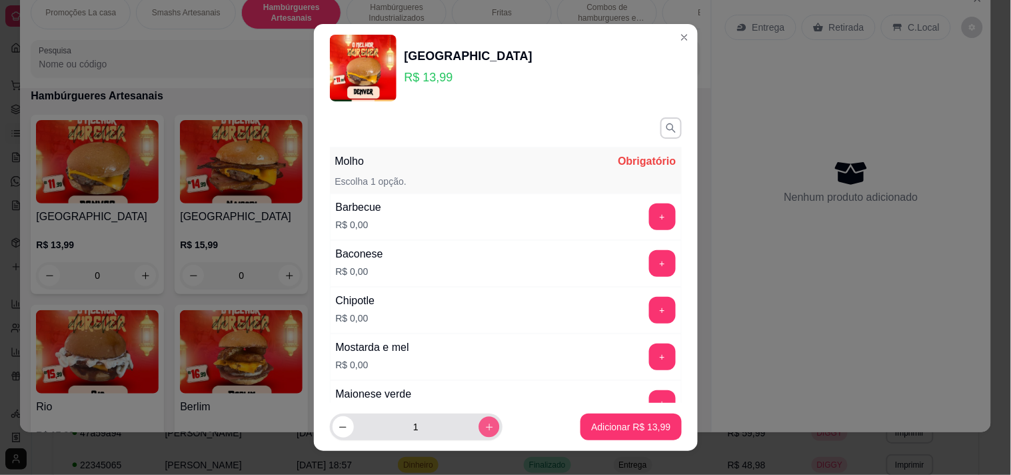
click at [484, 427] on icon "increase-product-quantity" at bounding box center [489, 427] width 10 height 10
type input "2"
click at [649, 223] on button "+" at bounding box center [662, 216] width 26 height 26
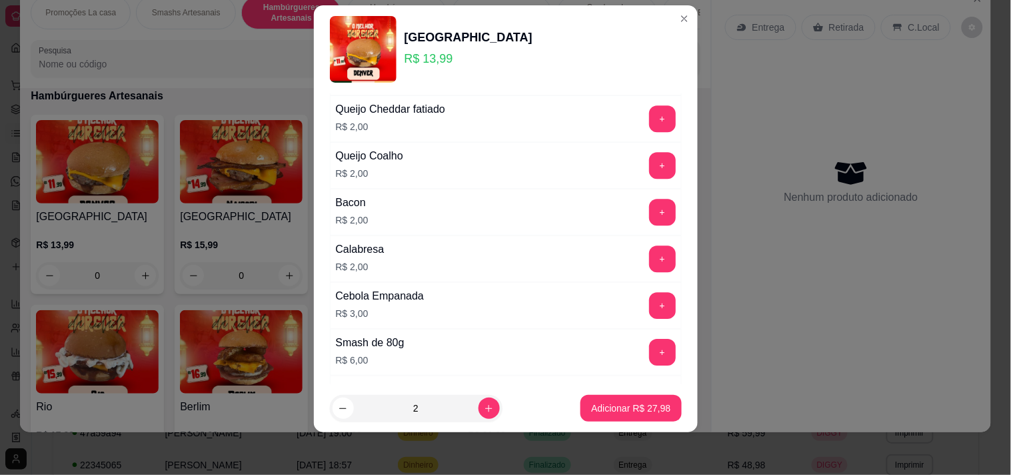
scroll to position [1153, 0]
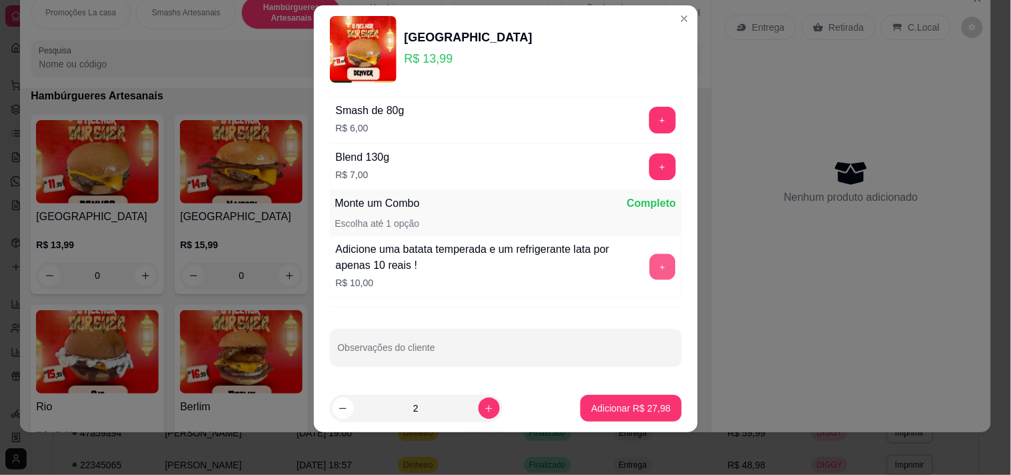
click at [649, 258] on button "+" at bounding box center [662, 266] width 26 height 26
click at [608, 409] on p "Adicionar R$ 47,98" at bounding box center [630, 407] width 79 height 13
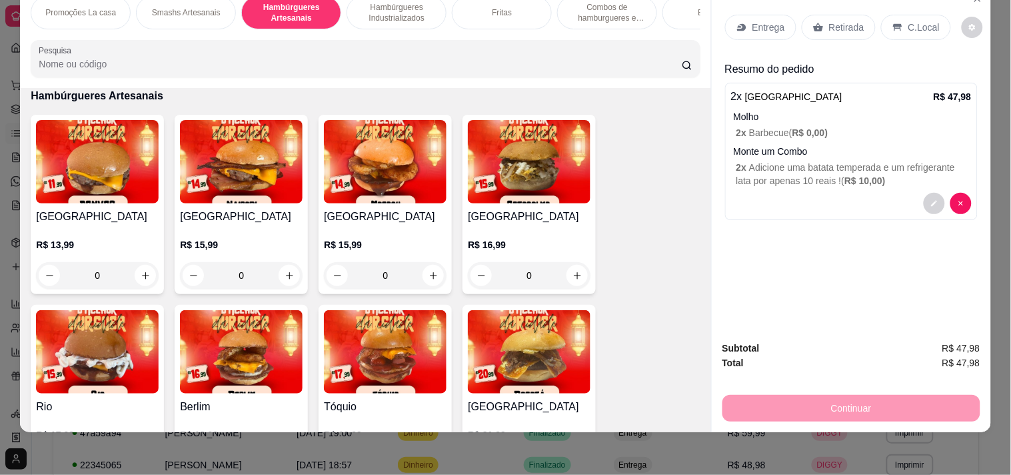
click at [556, 374] on img at bounding box center [529, 351] width 123 height 83
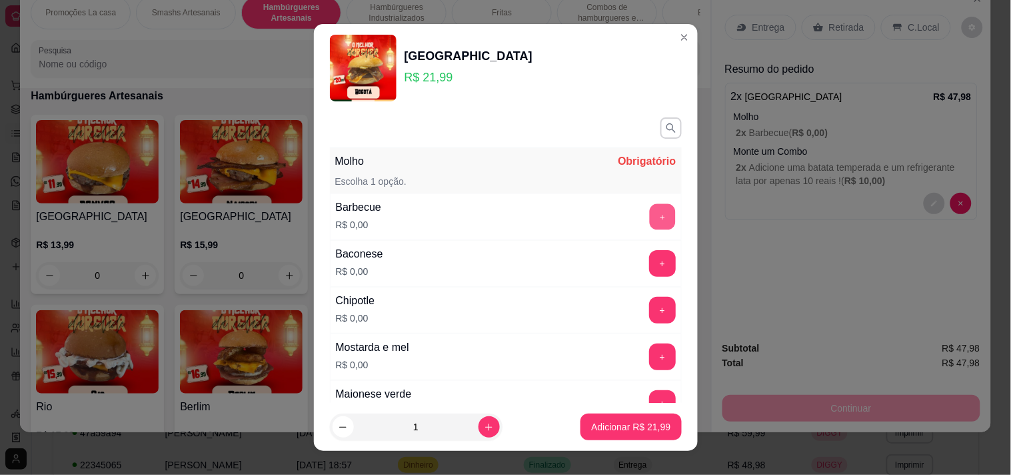
click at [649, 214] on button "+" at bounding box center [662, 216] width 26 height 26
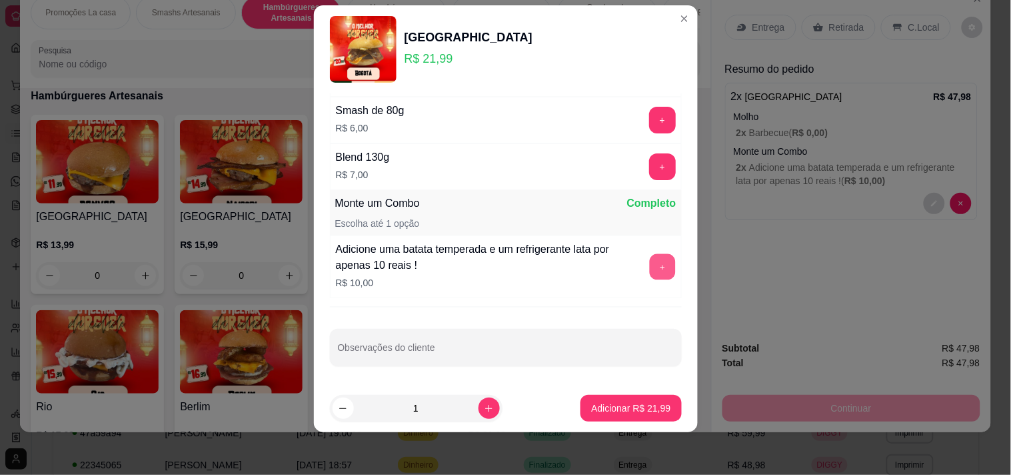
click at [649, 263] on button "+" at bounding box center [662, 266] width 26 height 26
click at [597, 405] on p "Adicionar R$ 31,99" at bounding box center [630, 407] width 79 height 13
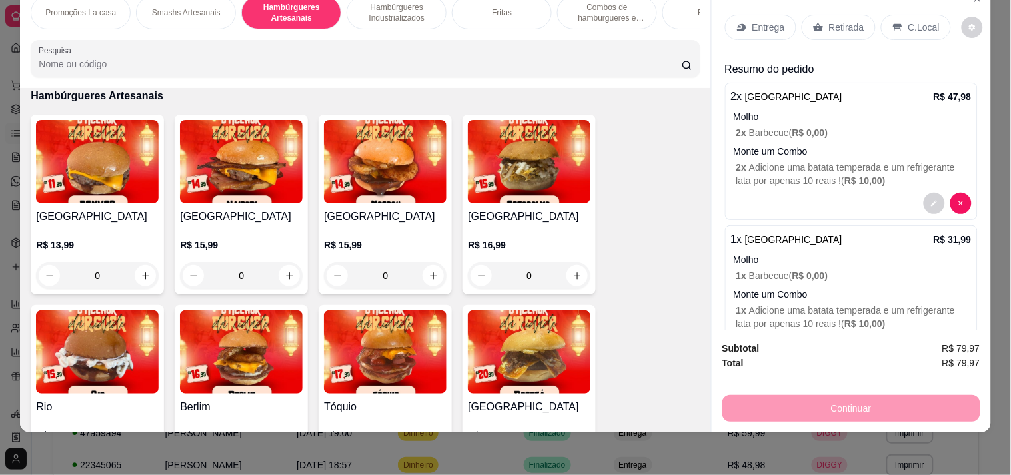
click at [601, 3] on p "Combos de hamburgueres e fritas" at bounding box center [607, 12] width 77 height 21
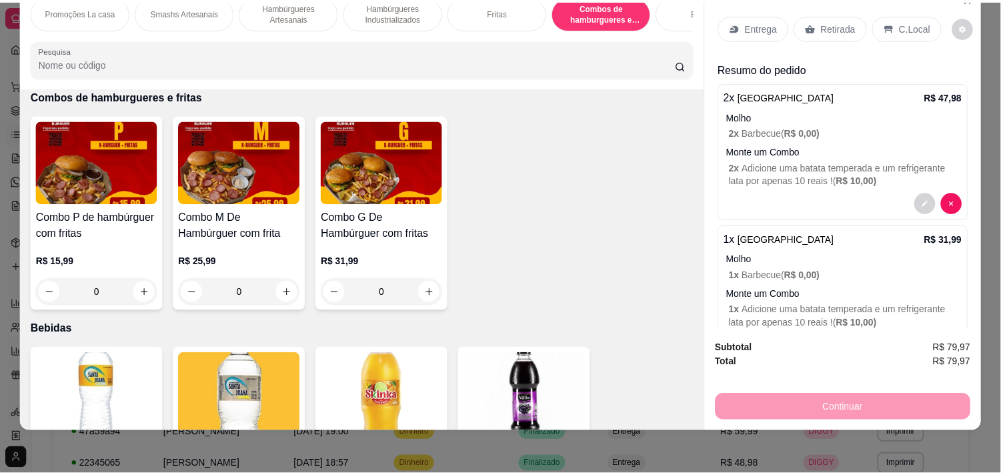
scroll to position [2453, 0]
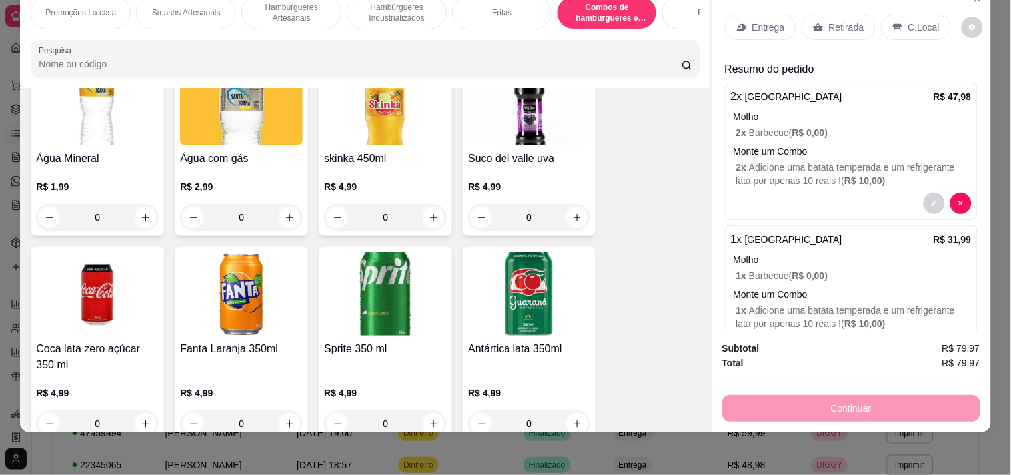
click at [515, 352] on h4 "Antártica lata 350ml" at bounding box center [529, 349] width 123 height 16
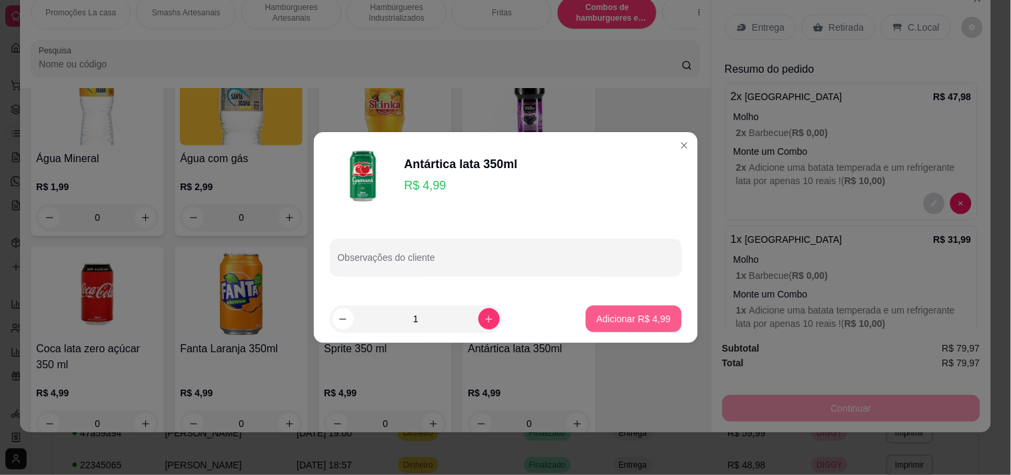
click at [614, 309] on button "Adicionar R$ 4,99" at bounding box center [633, 318] width 95 height 27
type input "1"
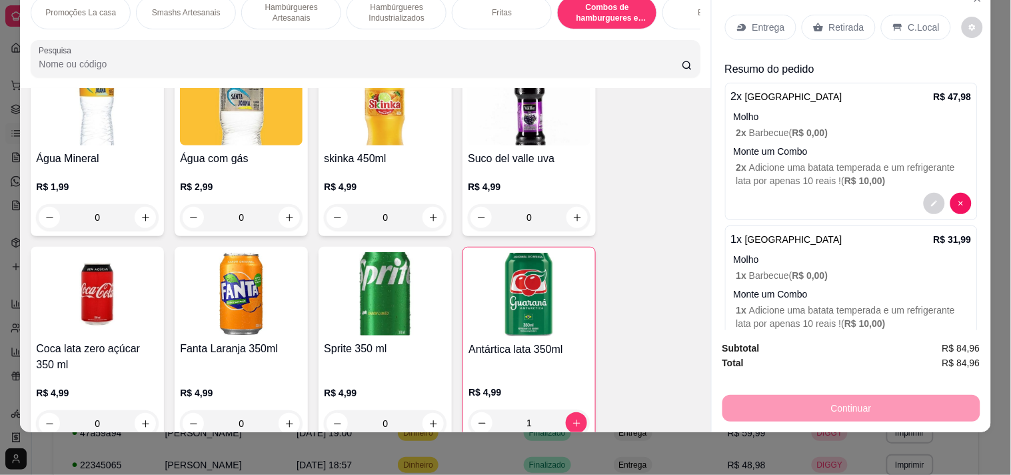
click at [893, 24] on icon at bounding box center [897, 27] width 9 height 7
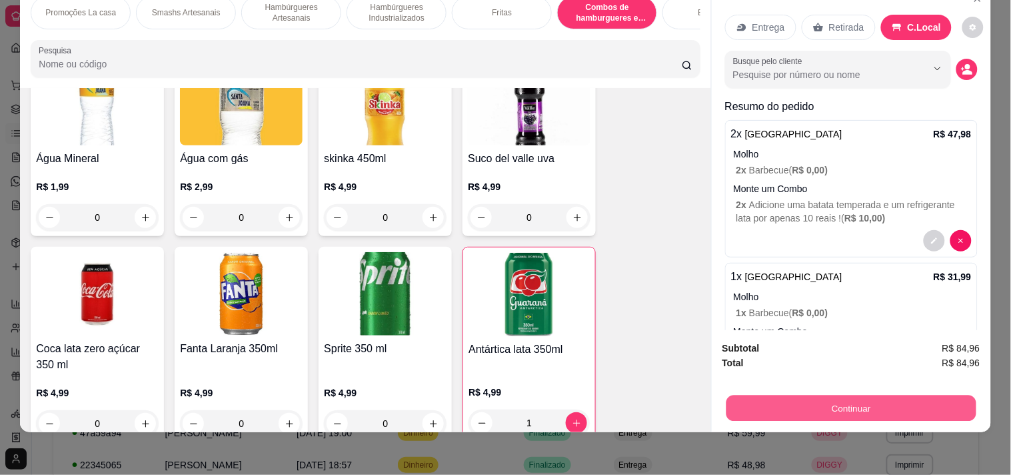
click at [782, 397] on button "Continuar" at bounding box center [851, 408] width 250 height 26
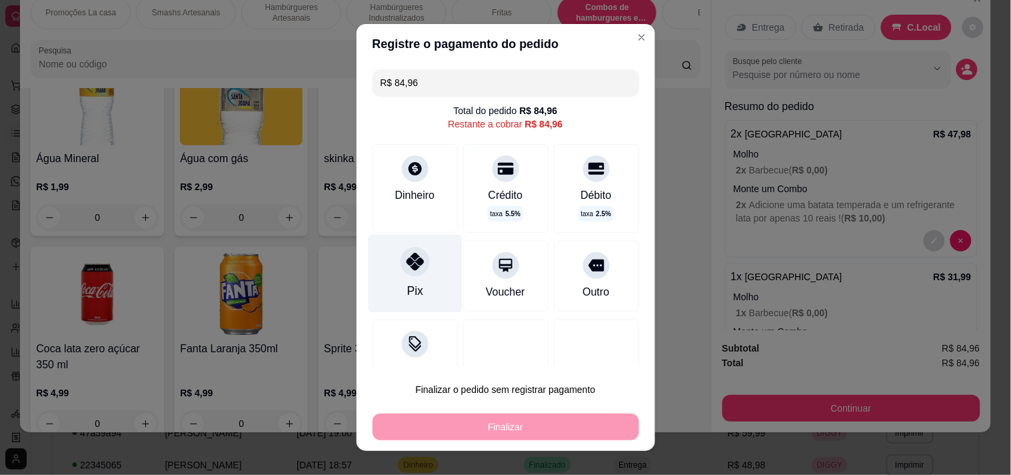
click at [425, 263] on div "Pix" at bounding box center [415, 273] width 94 height 78
type input "R$ 0,00"
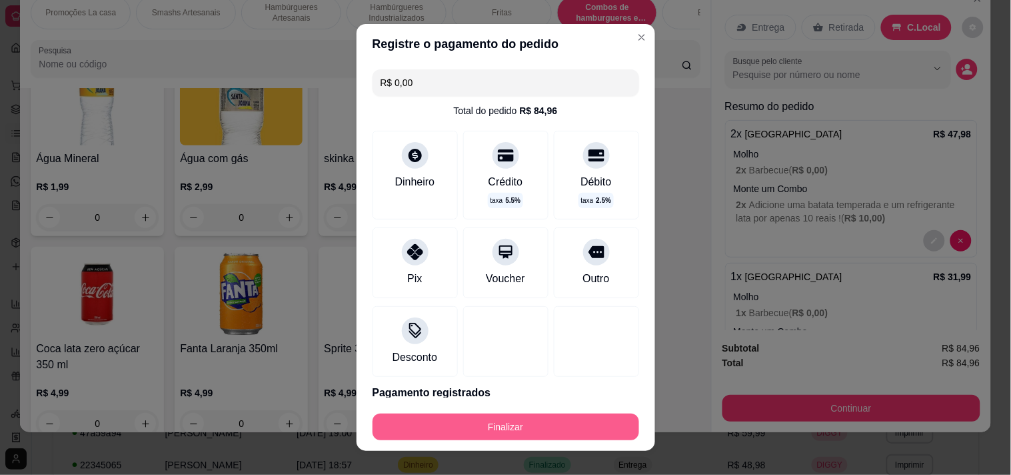
click at [429, 432] on button "Finalizar" at bounding box center [506, 426] width 267 height 27
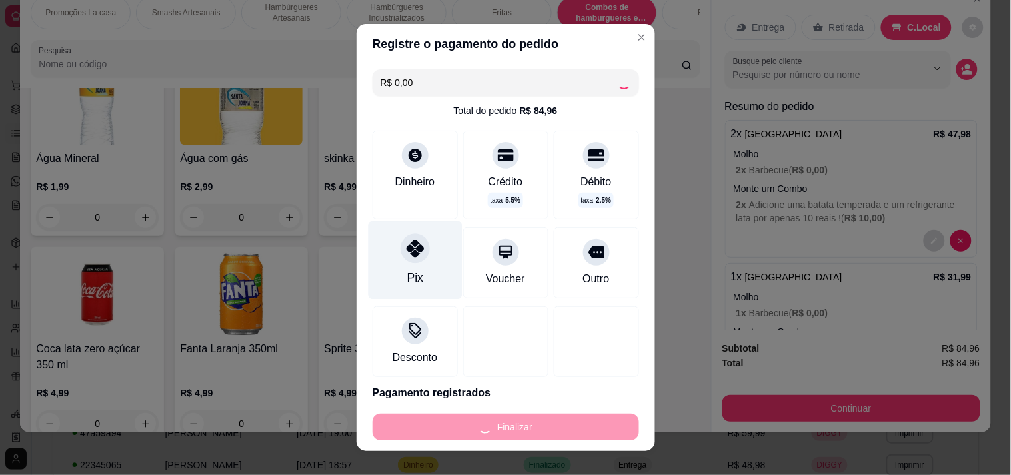
click at [406, 250] on icon at bounding box center [414, 247] width 17 height 17
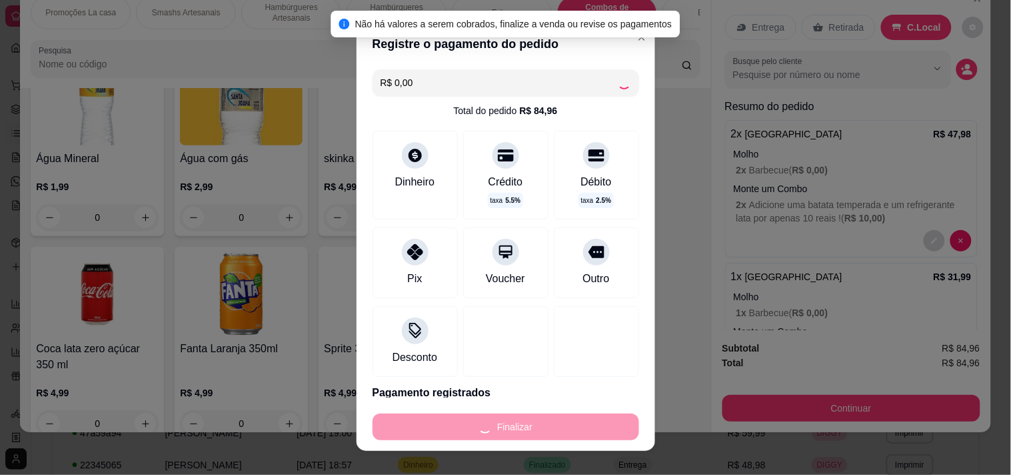
click at [408, 420] on div "Finalizar" at bounding box center [506, 426] width 267 height 27
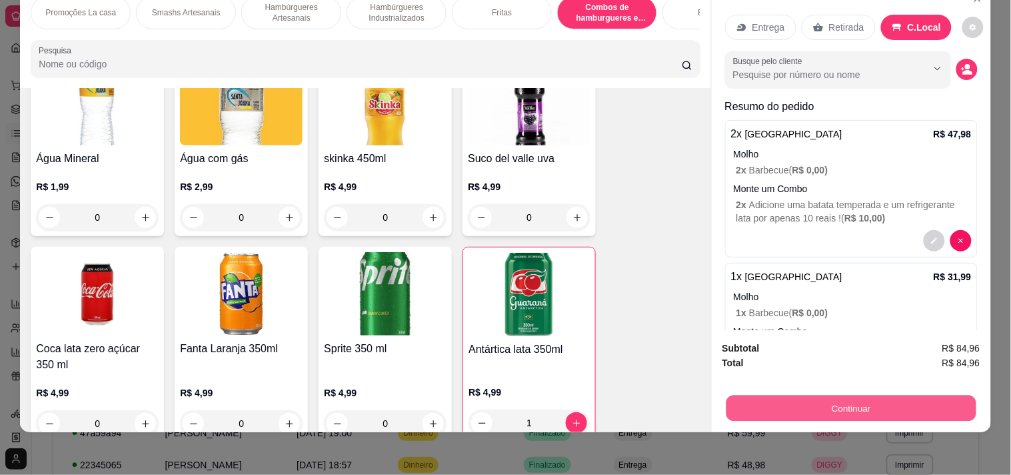
click at [774, 395] on button "Continuar" at bounding box center [851, 408] width 250 height 26
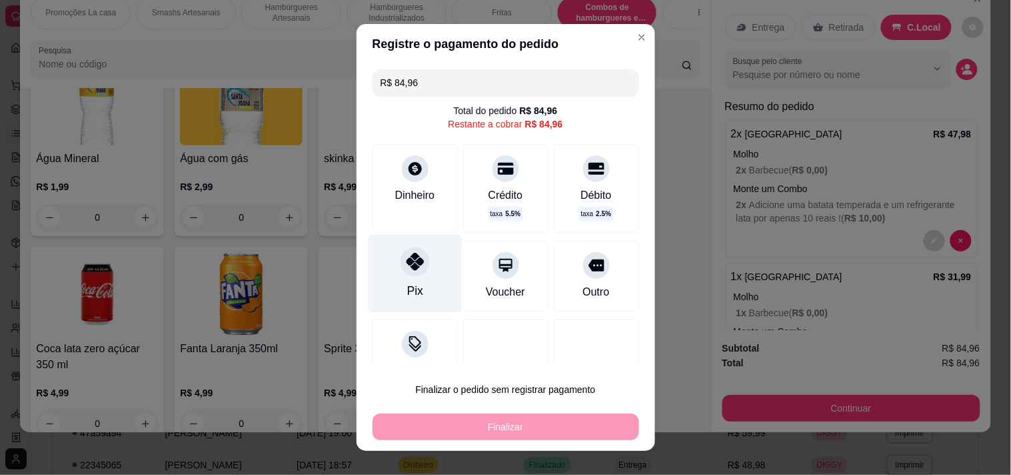
click at [395, 247] on div "Pix" at bounding box center [415, 273] width 94 height 78
type input "R$ 0,00"
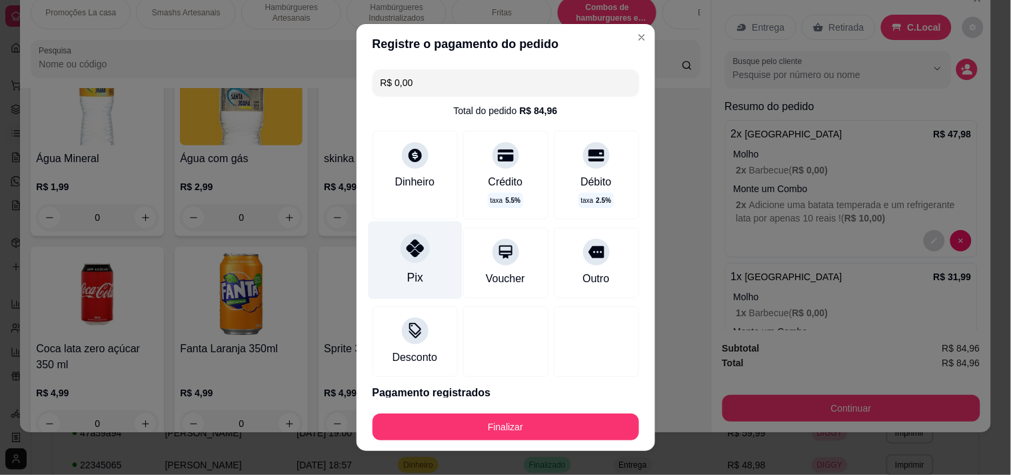
click at [401, 249] on div at bounding box center [415, 247] width 29 height 29
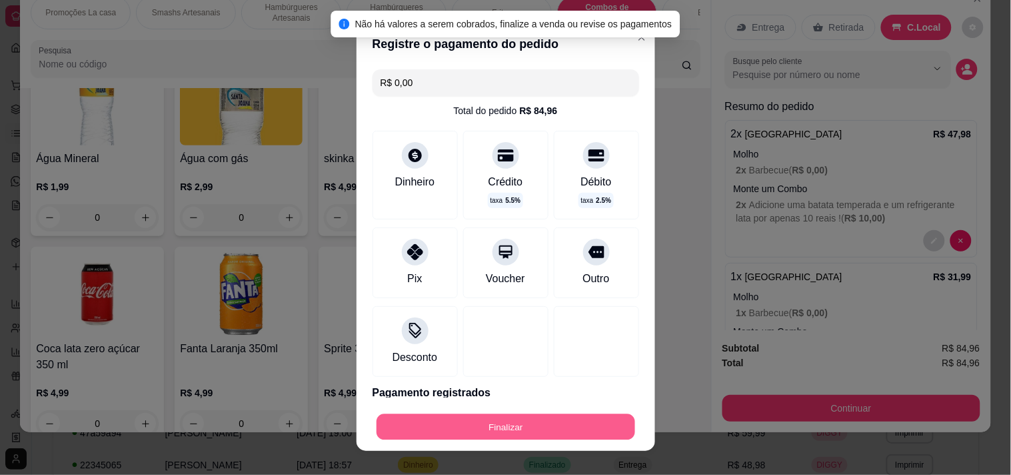
click at [412, 421] on button "Finalizar" at bounding box center [506, 427] width 259 height 26
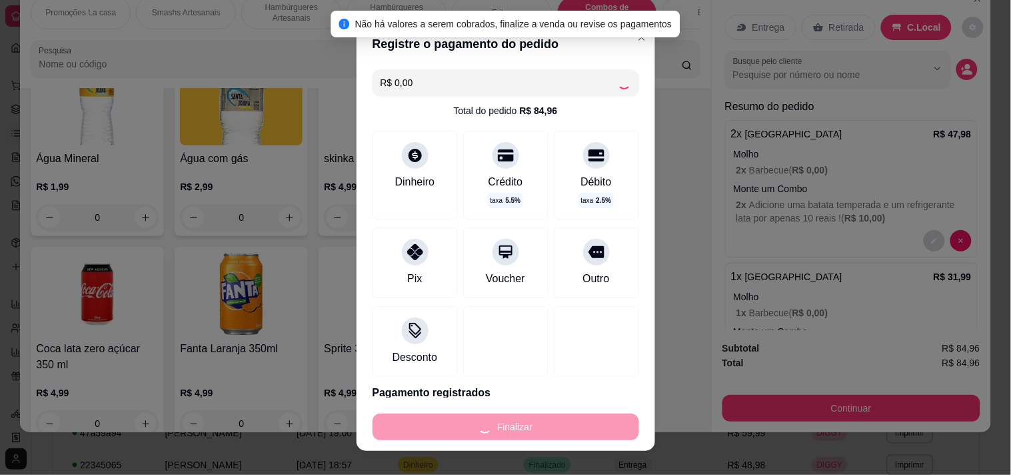
type input "0"
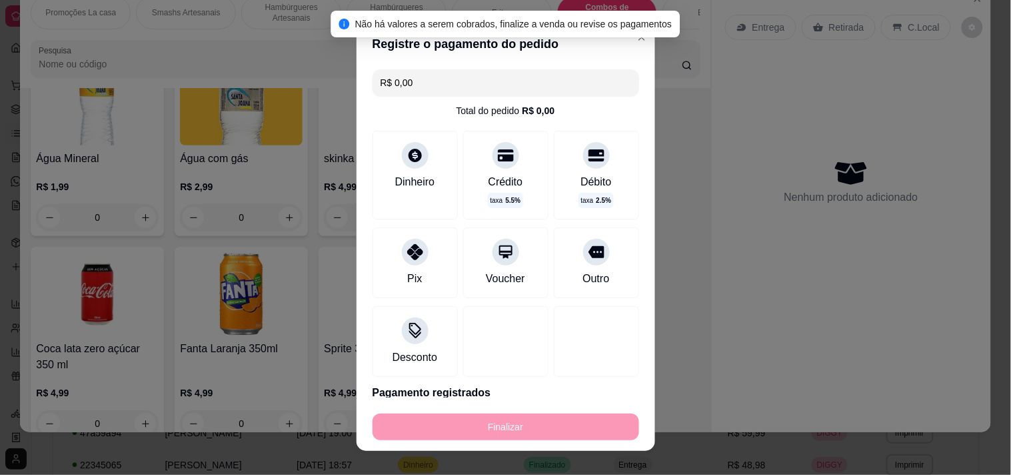
type input "-R$ 84,96"
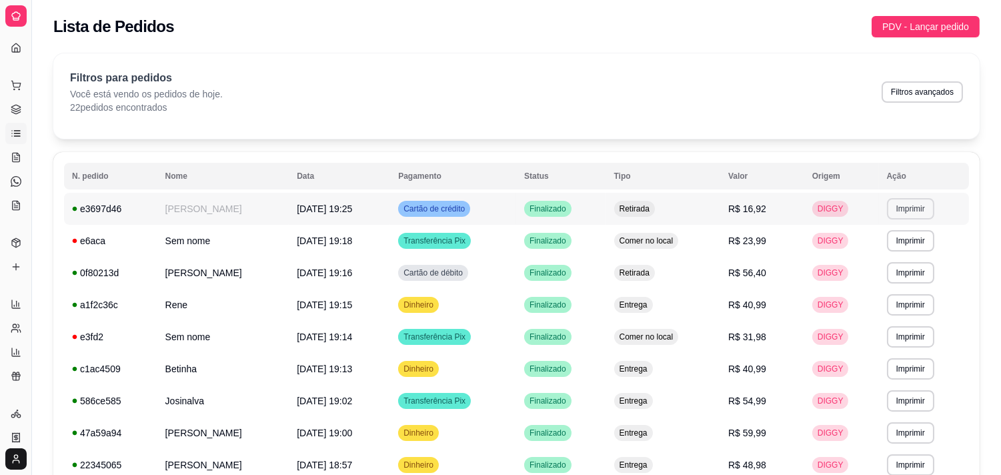
click at [899, 209] on button "Imprimir" at bounding box center [910, 208] width 47 height 21
